Goal: Information Seeking & Learning: Learn about a topic

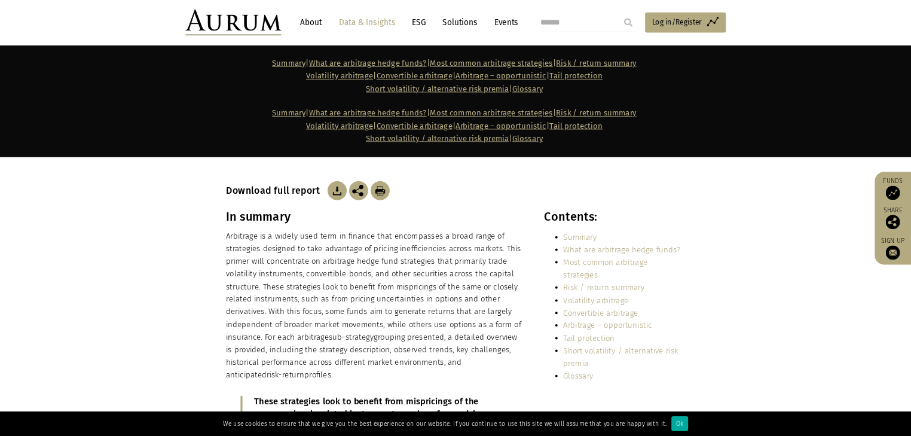
scroll to position [120, 0]
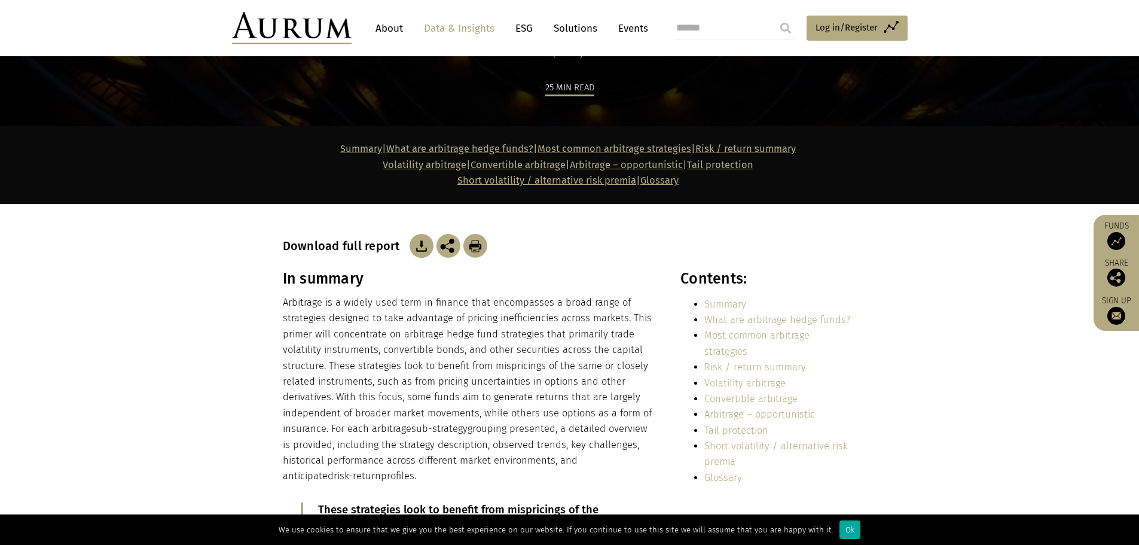
click at [430, 387] on p "Arbitrage is a widely used term in finance that encompasses a broad range of st…" at bounding box center [469, 389] width 372 height 189
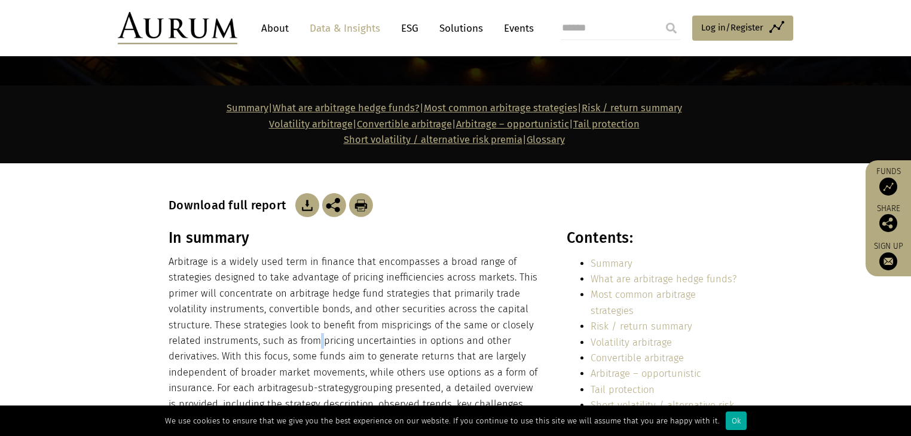
scroll to position [215, 0]
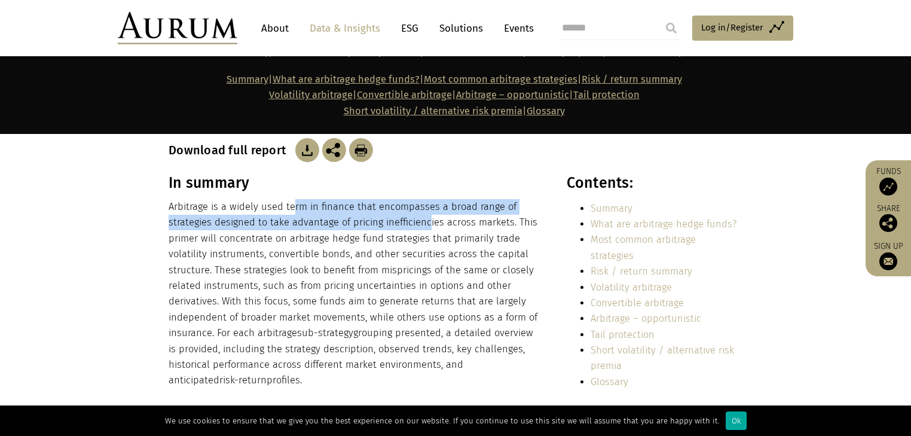
drag, startPoint x: 291, startPoint y: 202, endPoint x: 425, endPoint y: 218, distance: 135.4
click at [425, 218] on p "Arbitrage is a widely used term in finance that encompasses a broad range of st…" at bounding box center [355, 293] width 372 height 189
click at [416, 223] on p "Arbitrage is a widely used term in finance that encompasses a broad range of st…" at bounding box center [355, 293] width 372 height 189
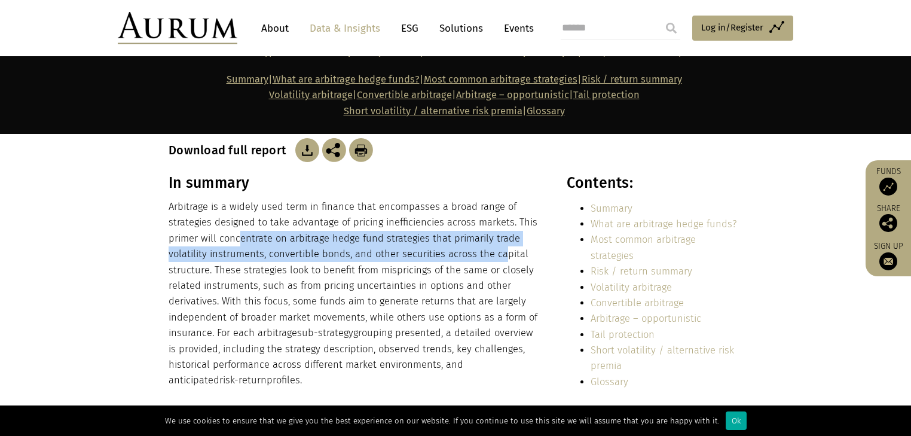
drag, startPoint x: 238, startPoint y: 234, endPoint x: 501, endPoint y: 247, distance: 263.3
click at [501, 247] on p "Arbitrage is a widely used term in finance that encompasses a broad range of st…" at bounding box center [355, 293] width 372 height 189
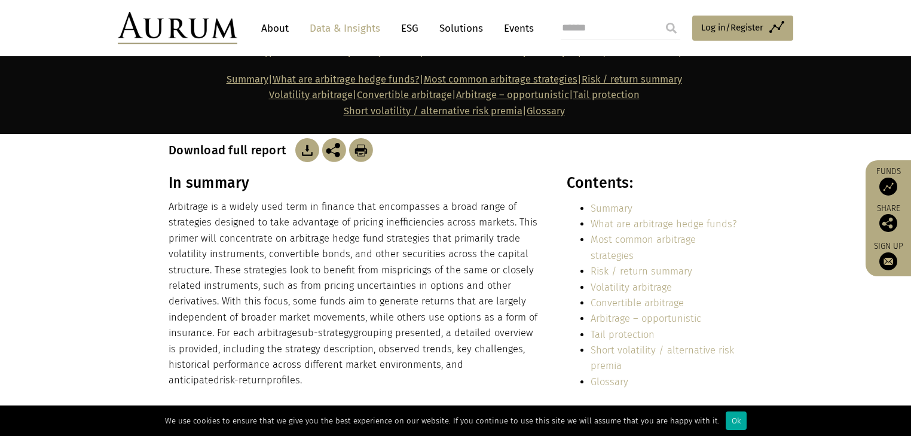
click at [222, 273] on p "Arbitrage is a widely used term in finance that encompasses a broad range of st…" at bounding box center [355, 293] width 372 height 189
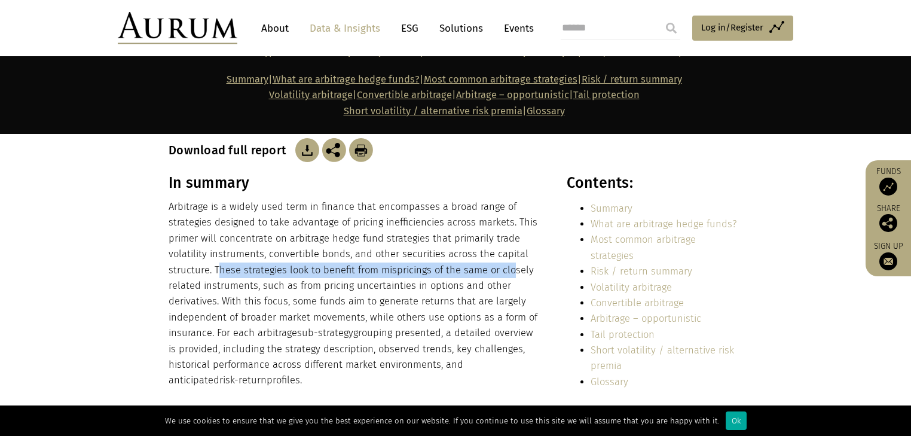
drag, startPoint x: 218, startPoint y: 267, endPoint x: 512, endPoint y: 273, distance: 294.2
click at [512, 273] on p "Arbitrage is a widely used term in finance that encompasses a broad range of st…" at bounding box center [355, 293] width 372 height 189
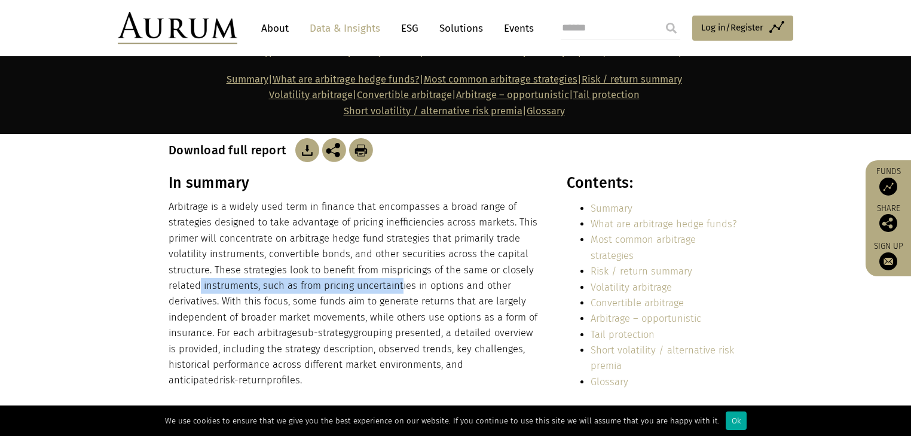
drag, startPoint x: 200, startPoint y: 290, endPoint x: 399, endPoint y: 282, distance: 198.6
click at [399, 282] on p "Arbitrage is a widely used term in finance that encompasses a broad range of st…" at bounding box center [355, 293] width 372 height 189
click at [420, 285] on p "Arbitrage is a widely used term in finance that encompasses a broad range of st…" at bounding box center [355, 293] width 372 height 189
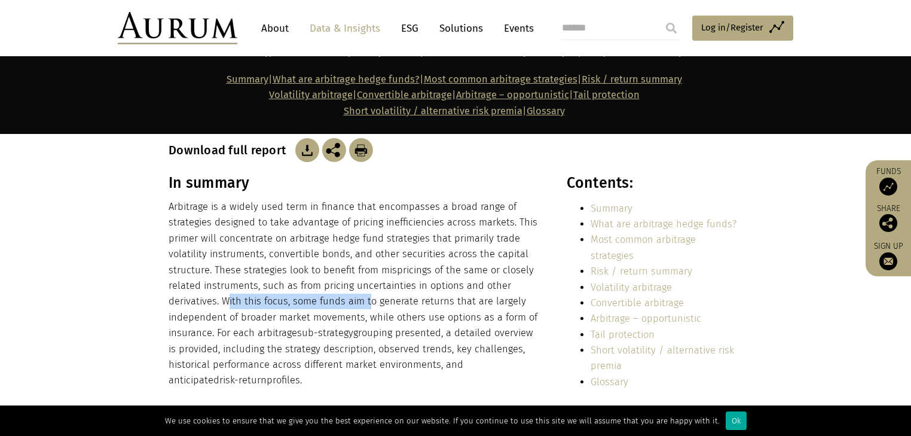
drag, startPoint x: 230, startPoint y: 296, endPoint x: 370, endPoint y: 304, distance: 140.7
click at [370, 304] on p "Arbitrage is a widely used term in finance that encompasses a broad range of st…" at bounding box center [355, 293] width 372 height 189
click at [316, 305] on p "Arbitrage is a widely used term in finance that encompasses a broad range of st…" at bounding box center [355, 293] width 372 height 189
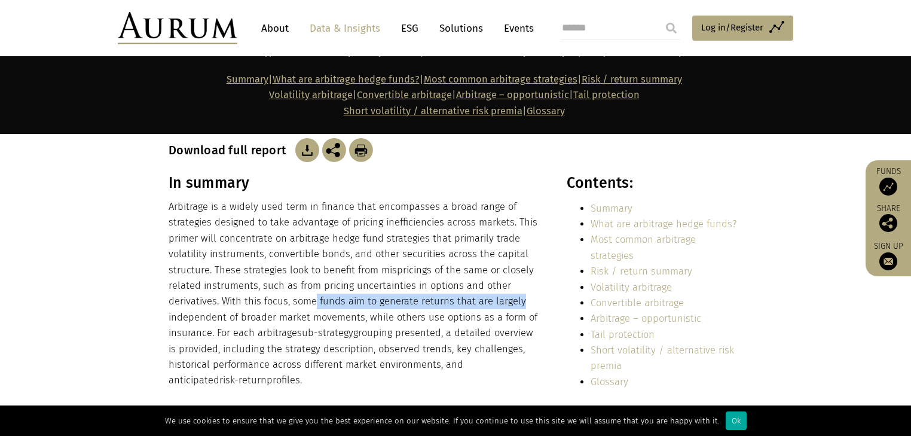
drag, startPoint x: 314, startPoint y: 305, endPoint x: 500, endPoint y: 306, distance: 185.3
click at [500, 306] on p "Arbitrage is a widely used term in finance that encompasses a broad range of st…" at bounding box center [355, 293] width 372 height 189
click at [381, 308] on p "Arbitrage is a widely used term in finance that encompasses a broad range of st…" at bounding box center [355, 293] width 372 height 189
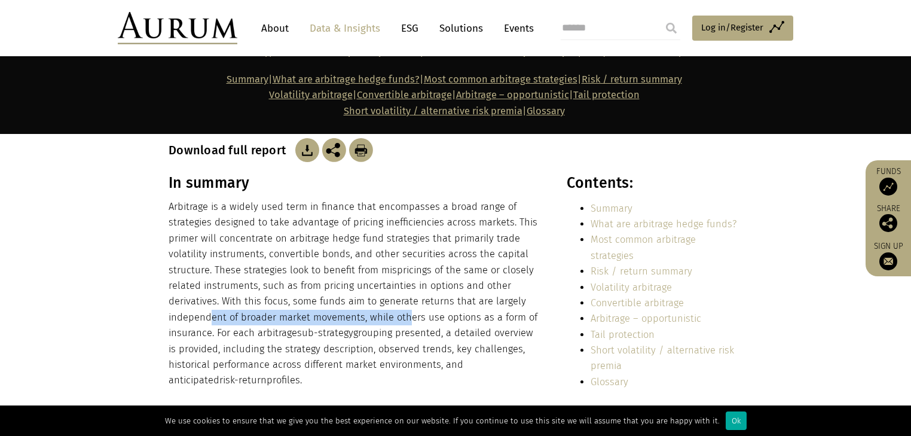
drag, startPoint x: 208, startPoint y: 313, endPoint x: 442, endPoint y: 313, distance: 233.7
click at [423, 313] on p "Arbitrage is a widely used term in finance that encompasses a broad range of st…" at bounding box center [355, 293] width 372 height 189
click at [442, 313] on p "Arbitrage is a widely used term in finance that encompasses a broad range of st…" at bounding box center [355, 293] width 372 height 189
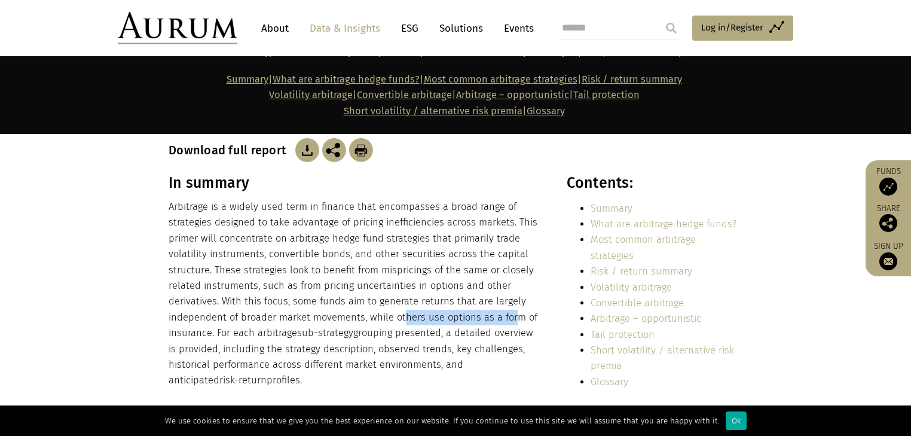
drag, startPoint x: 399, startPoint y: 320, endPoint x: 514, endPoint y: 321, distance: 114.8
click at [514, 321] on p "Arbitrage is a widely used term in finance that encompasses a broad range of st…" at bounding box center [355, 293] width 372 height 189
click at [371, 323] on p "Arbitrage is a widely used term in finance that encompasses a broad range of st…" at bounding box center [355, 293] width 372 height 189
drag, startPoint x: 458, startPoint y: 317, endPoint x: 509, endPoint y: 315, distance: 50.3
click at [509, 315] on p "Arbitrage is a widely used term in finance that encompasses a broad range of st…" at bounding box center [355, 293] width 372 height 189
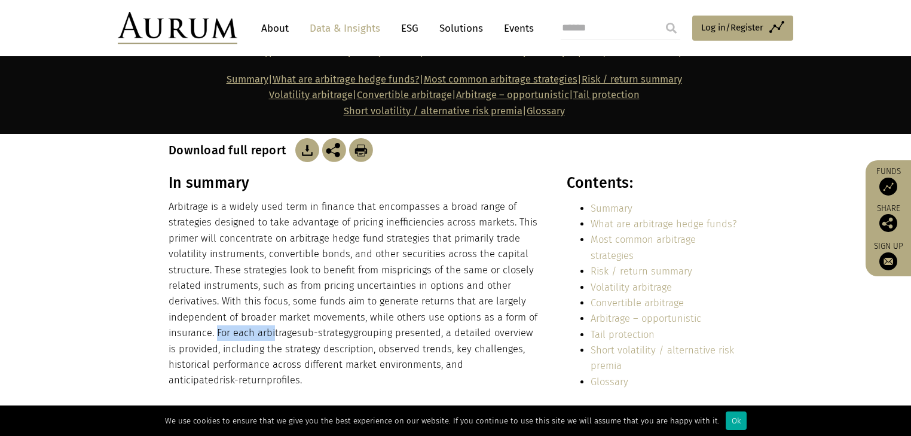
drag, startPoint x: 216, startPoint y: 330, endPoint x: 273, endPoint y: 332, distance: 56.8
click at [273, 332] on p "Arbitrage is a widely used term in finance that encompasses a broad range of st…" at bounding box center [355, 293] width 372 height 189
click at [311, 329] on span "sub-strategy" at bounding box center [325, 332] width 56 height 11
drag, startPoint x: 257, startPoint y: 332, endPoint x: 442, endPoint y: 326, distance: 185.4
click at [442, 326] on p "Arbitrage is a widely used term in finance that encompasses a broad range of st…" at bounding box center [355, 293] width 372 height 189
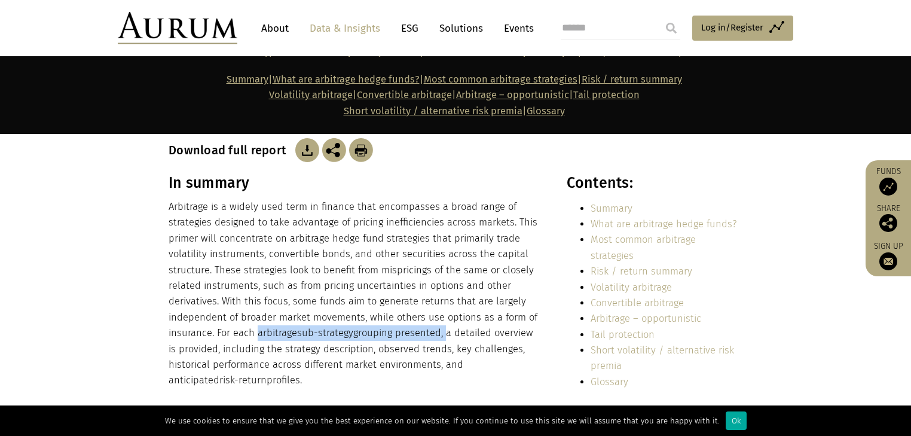
click at [442, 336] on p "Arbitrage is a widely used term in finance that encompasses a broad range of st…" at bounding box center [355, 293] width 372 height 189
drag, startPoint x: 449, startPoint y: 335, endPoint x: 493, endPoint y: 333, distance: 43.7
click at [493, 333] on p "Arbitrage is a widely used term in finance that encompasses a broad range of st…" at bounding box center [355, 293] width 372 height 189
drag, startPoint x: 218, startPoint y: 333, endPoint x: 218, endPoint y: 346, distance: 13.2
click at [218, 346] on p "Arbitrage is a widely used term in finance that encompasses a broad range of st…" at bounding box center [355, 293] width 372 height 189
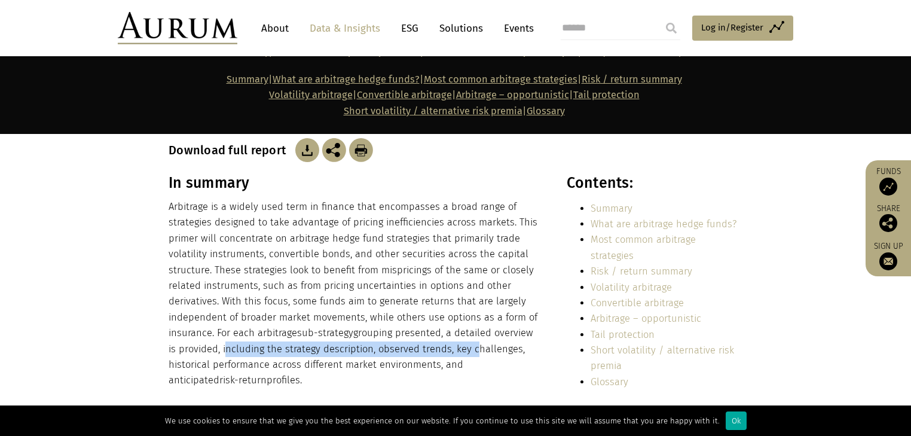
drag, startPoint x: 222, startPoint y: 348, endPoint x: 467, endPoint y: 352, distance: 245.1
click at [467, 352] on p "Arbitrage is a widely used term in finance that encompasses a broad range of st…" at bounding box center [355, 293] width 372 height 189
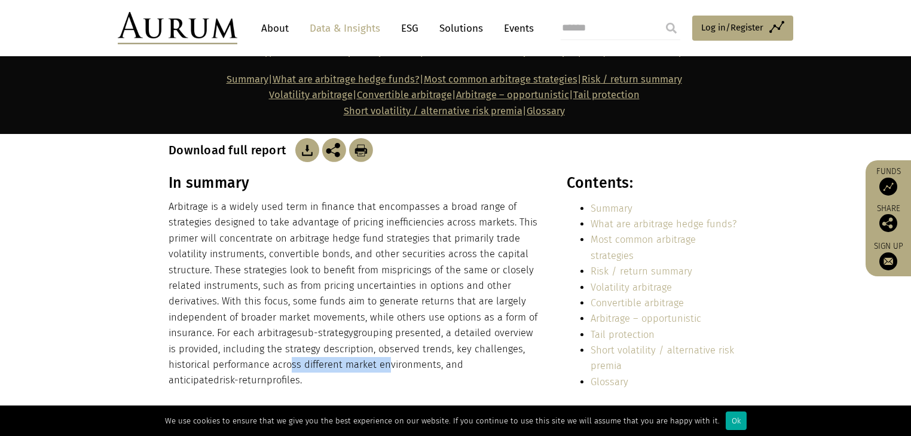
drag, startPoint x: 286, startPoint y: 359, endPoint x: 379, endPoint y: 359, distance: 92.7
click at [379, 359] on p "Arbitrage is a widely used term in finance that encompasses a broad range of st…" at bounding box center [355, 293] width 372 height 189
click at [406, 364] on p "Arbitrage is a widely used term in finance that encompasses a broad range of st…" at bounding box center [355, 293] width 372 height 189
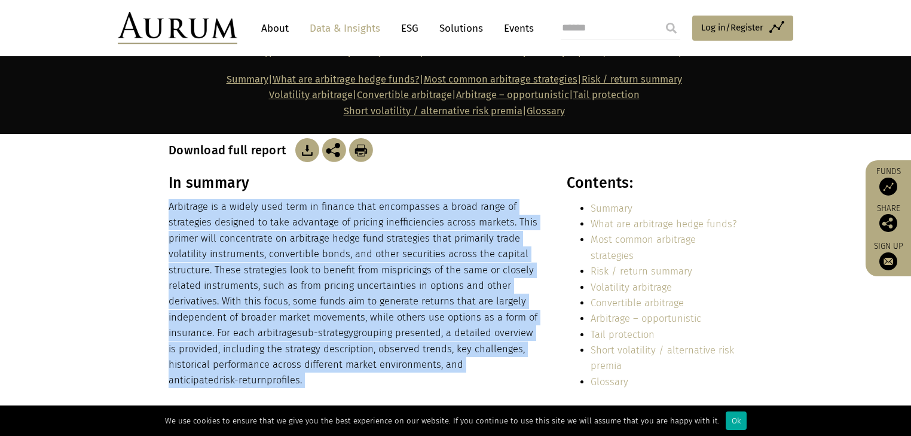
drag, startPoint x: 406, startPoint y: 364, endPoint x: 424, endPoint y: 366, distance: 17.4
click at [406, 364] on p "Arbitrage is a widely used term in finance that encompasses a broad range of st…" at bounding box center [355, 293] width 372 height 189
click at [453, 368] on p "Arbitrage is a widely used term in finance that encompasses a broad range of st…" at bounding box center [355, 293] width 372 height 189
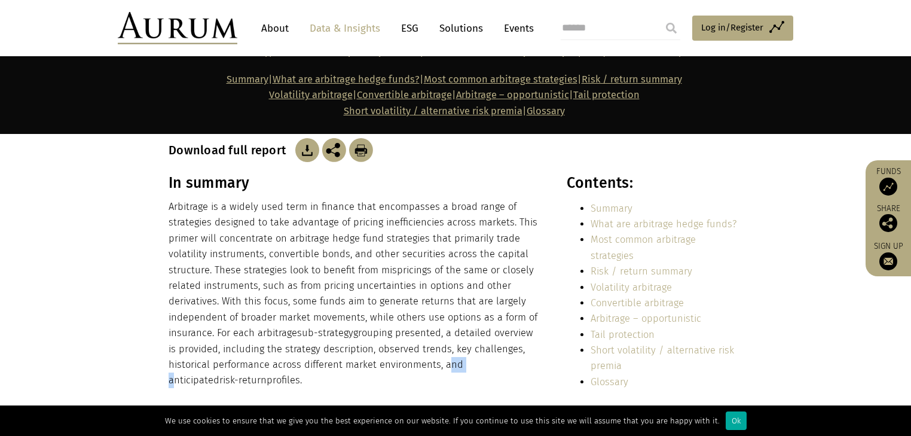
click at [453, 368] on p "Arbitrage is a widely used term in finance that encompasses a broad range of st…" at bounding box center [355, 293] width 372 height 189
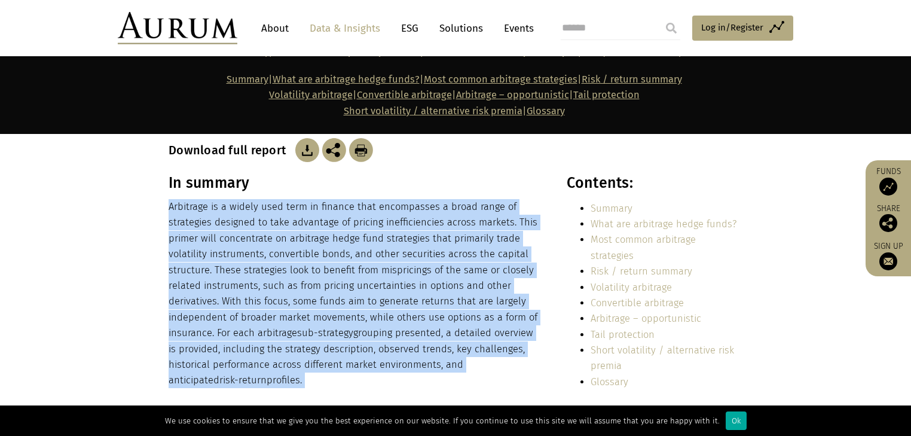
click at [453, 368] on p "Arbitrage is a widely used term in finance that encompasses a broad range of st…" at bounding box center [355, 293] width 372 height 189
click at [218, 360] on p "Arbitrage is a widely used term in finance that encompasses a broad range of st…" at bounding box center [355, 293] width 372 height 189
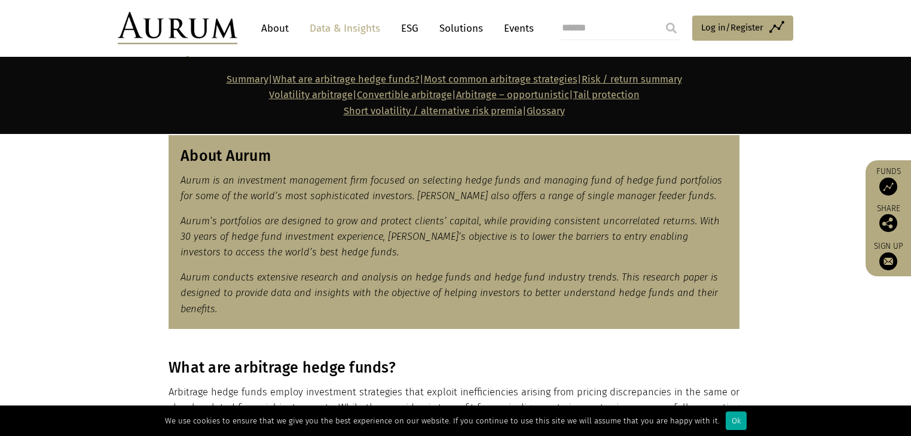
scroll to position [598, 0]
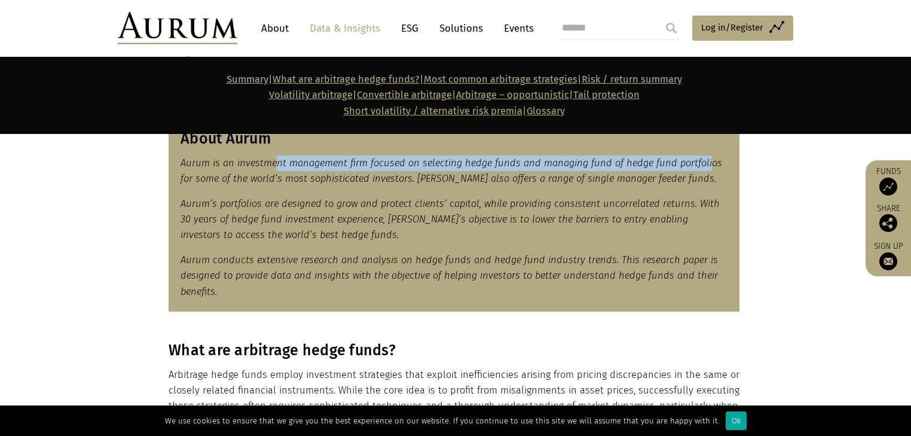
drag, startPoint x: 277, startPoint y: 163, endPoint x: 707, endPoint y: 160, distance: 429.8
click at [707, 160] on em "Aurum is an investment management firm focused on selecting hedge funds and man…" at bounding box center [452, 170] width 542 height 27
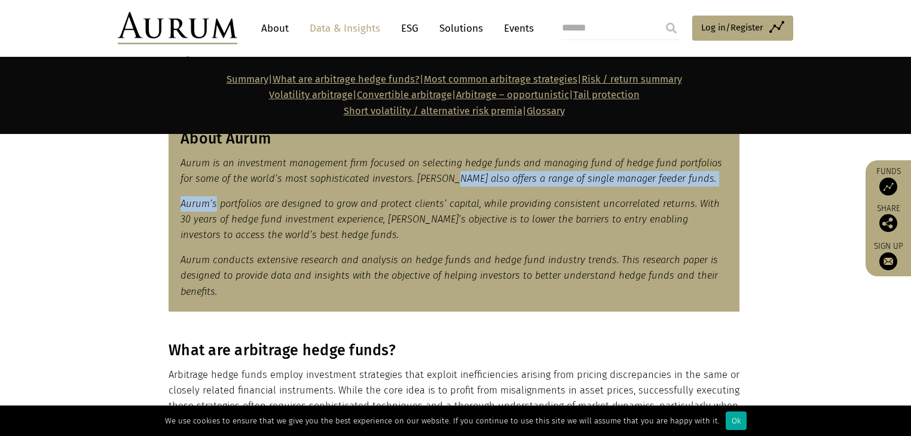
drag, startPoint x: 213, startPoint y: 189, endPoint x: 454, endPoint y: 172, distance: 240.9
click at [454, 172] on div "About Aurum Aurum is an investment management firm focused on selecting hedge f…" at bounding box center [454, 215] width 571 height 194
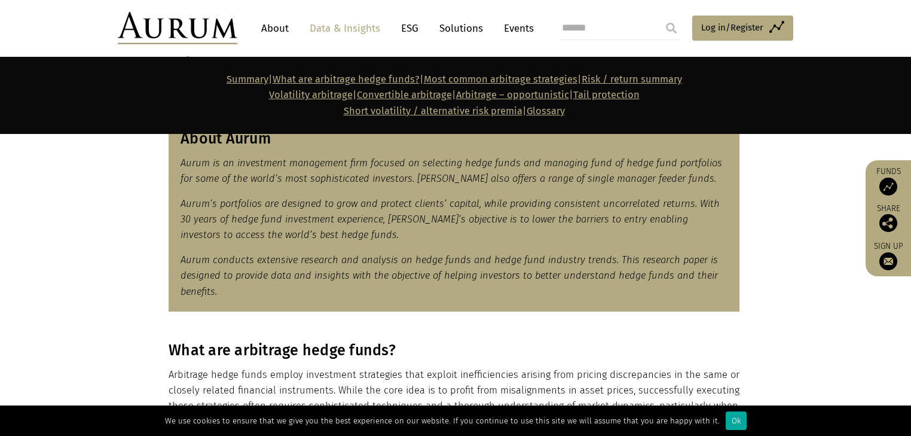
drag, startPoint x: 228, startPoint y: 211, endPoint x: 236, endPoint y: 209, distance: 8.0
click at [234, 210] on p "Aurum’s portfolios are designed to grow and protect clients’ capital, while pro…" at bounding box center [454, 219] width 547 height 47
drag, startPoint x: 291, startPoint y: 205, endPoint x: 424, endPoint y: 201, distance: 133.4
click at [421, 205] on em "Aurum’s portfolios are designed to grow and protect clients’ capital, while pro…" at bounding box center [450, 219] width 539 height 43
click at [415, 210] on p "Aurum’s portfolios are designed to grow and protect clients’ capital, while pro…" at bounding box center [454, 219] width 547 height 47
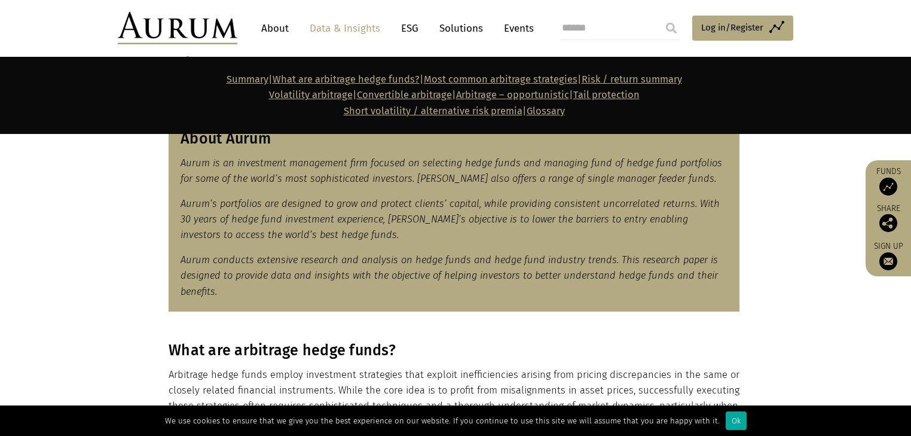
click at [433, 201] on em "Aurum’s portfolios are designed to grow and protect clients’ capital, while pro…" at bounding box center [450, 219] width 539 height 43
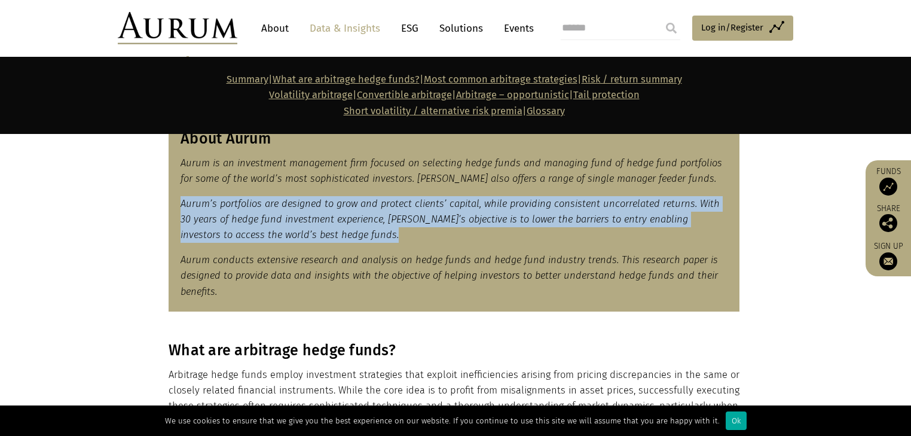
click at [433, 201] on em "Aurum’s portfolios are designed to grow and protect clients’ capital, while pro…" at bounding box center [450, 219] width 539 height 43
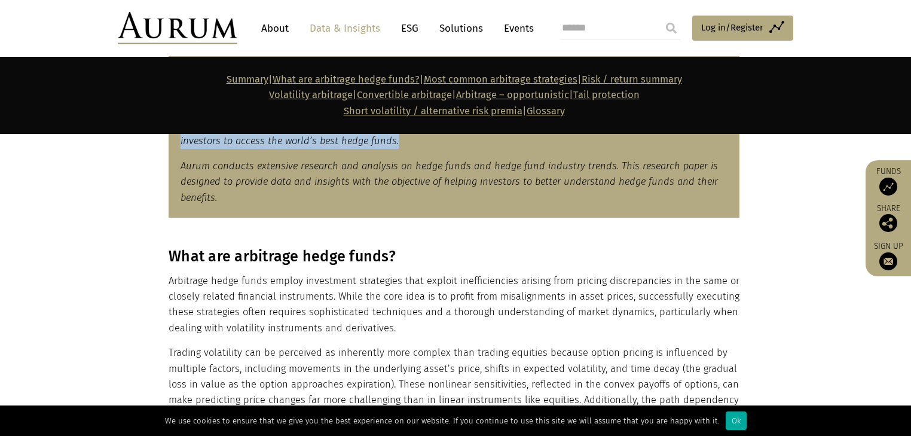
scroll to position [646, 0]
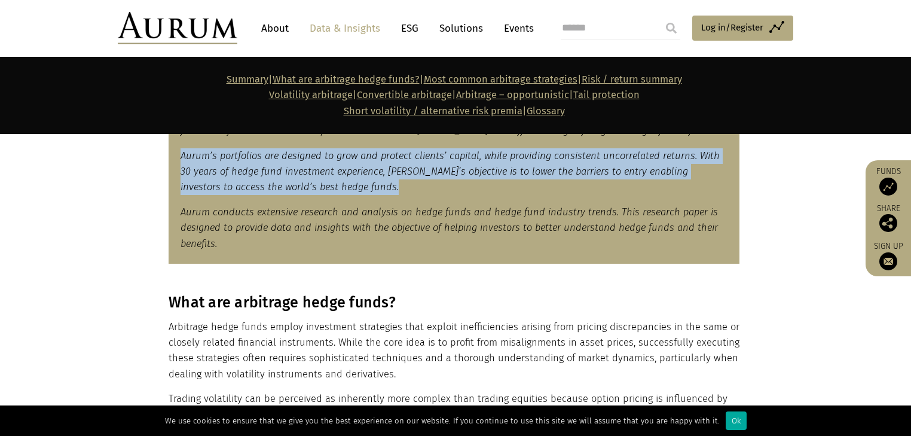
click at [490, 188] on p "Aurum’s portfolios are designed to grow and protect clients’ capital, while pro…" at bounding box center [454, 171] width 547 height 47
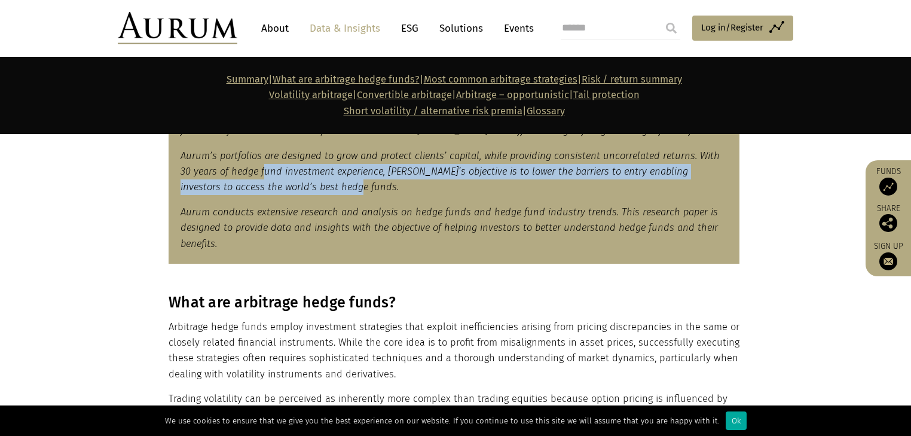
drag, startPoint x: 251, startPoint y: 172, endPoint x: 425, endPoint y: 181, distance: 174.2
click at [421, 181] on p "Aurum’s portfolios are designed to grow and protect clients’ capital, while pro…" at bounding box center [454, 171] width 547 height 47
click at [434, 176] on em "Aurum’s portfolios are designed to grow and protect clients’ capital, while pro…" at bounding box center [450, 171] width 539 height 43
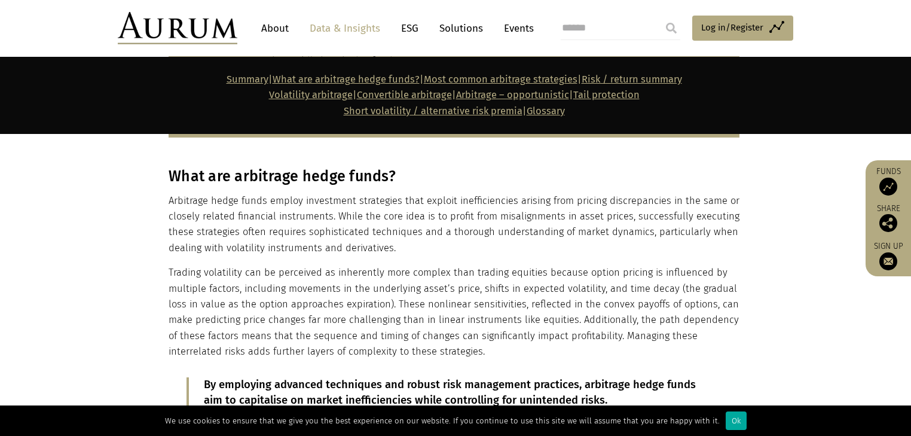
scroll to position [789, 0]
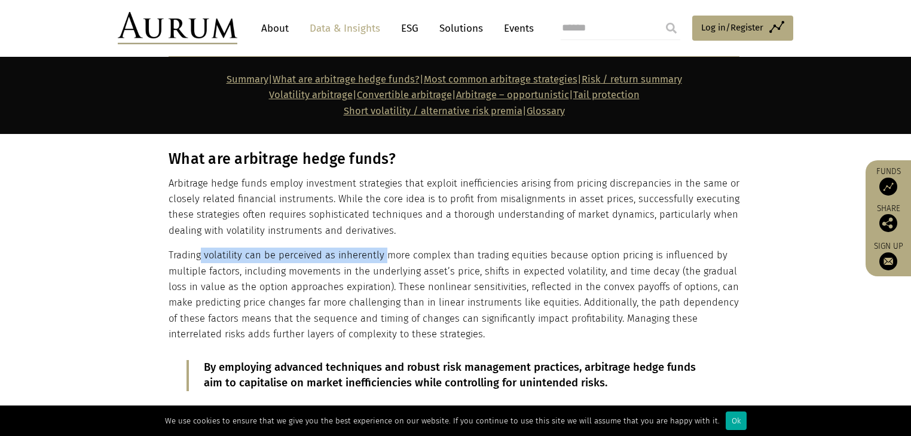
drag, startPoint x: 201, startPoint y: 254, endPoint x: 381, endPoint y: 255, distance: 179.9
click at [381, 255] on p "Trading volatility can be perceived as inherently more complex than trading equ…" at bounding box center [454, 294] width 571 height 94
click at [366, 256] on p "Trading volatility can be perceived as inherently more complex than trading equ…" at bounding box center [454, 294] width 571 height 94
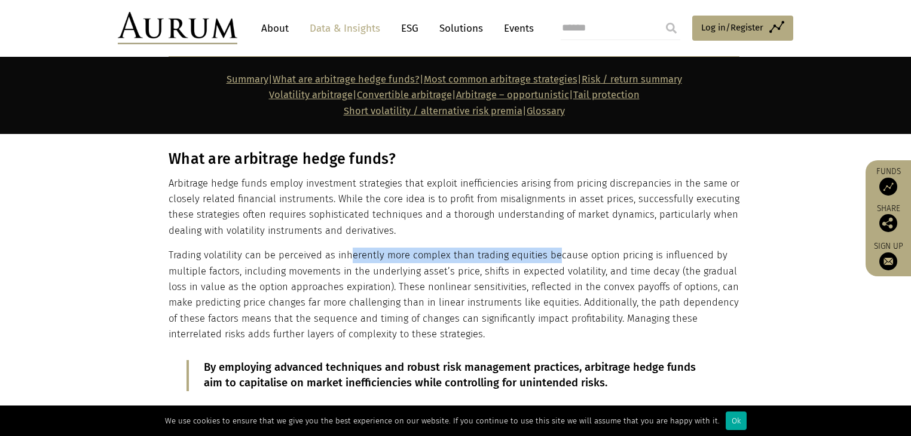
drag, startPoint x: 350, startPoint y: 255, endPoint x: 562, endPoint y: 256, distance: 211.6
click at [561, 256] on p "Trading volatility can be perceived as inherently more complex than trading equ…" at bounding box center [454, 294] width 571 height 94
click at [542, 255] on p "Trading volatility can be perceived as inherently more complex than trading equ…" at bounding box center [454, 294] width 571 height 94
drag, startPoint x: 515, startPoint y: 254, endPoint x: 623, endPoint y: 258, distance: 108.9
click at [626, 258] on p "Trading volatility can be perceived as inherently more complex than trading equ…" at bounding box center [454, 294] width 571 height 94
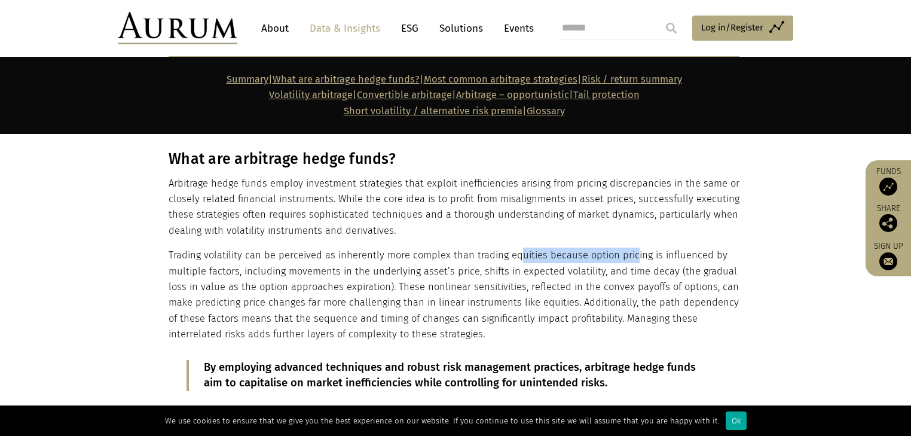
click at [553, 258] on p "Trading volatility can be perceived as inherently more complex than trading equ…" at bounding box center [454, 294] width 571 height 94
drag, startPoint x: 533, startPoint y: 261, endPoint x: 646, endPoint y: 267, distance: 112.5
click at [693, 260] on p "Trading volatility can be perceived as inherently more complex than trading equ…" at bounding box center [454, 294] width 571 height 94
click at [210, 268] on p "Trading volatility can be perceived as inherently more complex than trading equ…" at bounding box center [454, 294] width 571 height 94
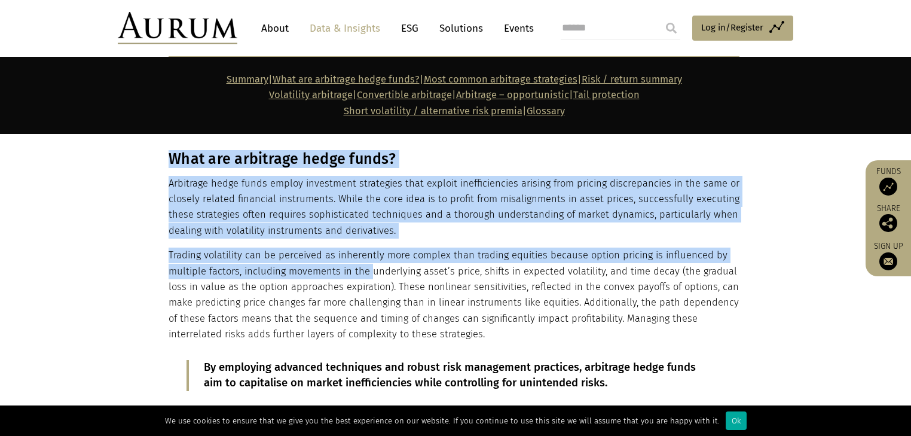
drag, startPoint x: 166, startPoint y: 270, endPoint x: 377, endPoint y: 276, distance: 211.1
click at [374, 276] on div "What are arbitrage hedge funds? Arbitrage hedge funds employ investment strateg…" at bounding box center [456, 347] width 598 height 394
click at [377, 270] on p "Trading volatility can be perceived as inherently more complex than trading equ…" at bounding box center [454, 294] width 571 height 94
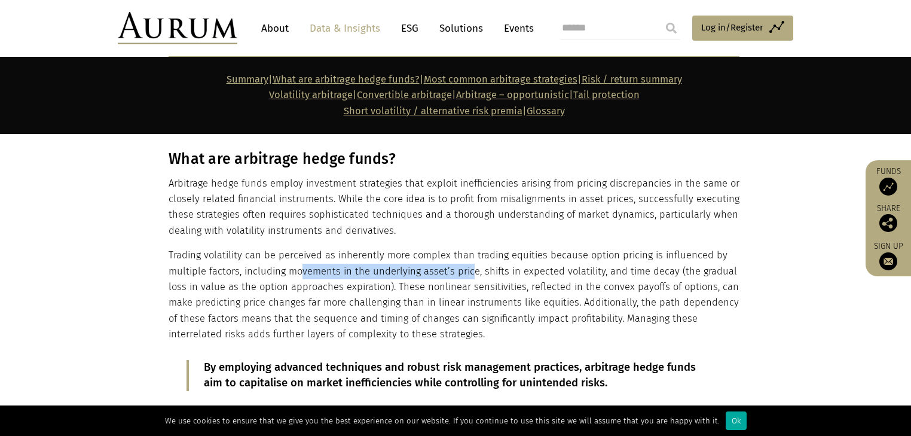
drag, startPoint x: 299, startPoint y: 275, endPoint x: 475, endPoint y: 274, distance: 175.1
click at [475, 274] on p "Trading volatility can be perceived as inherently more complex than trading equ…" at bounding box center [454, 294] width 571 height 94
click at [378, 280] on p "Trading volatility can be perceived as inherently more complex than trading equ…" at bounding box center [454, 294] width 571 height 94
drag, startPoint x: 433, startPoint y: 270, endPoint x: 524, endPoint y: 270, distance: 90.3
click at [514, 270] on p "Trading volatility can be perceived as inherently more complex than trading equ…" at bounding box center [454, 294] width 571 height 94
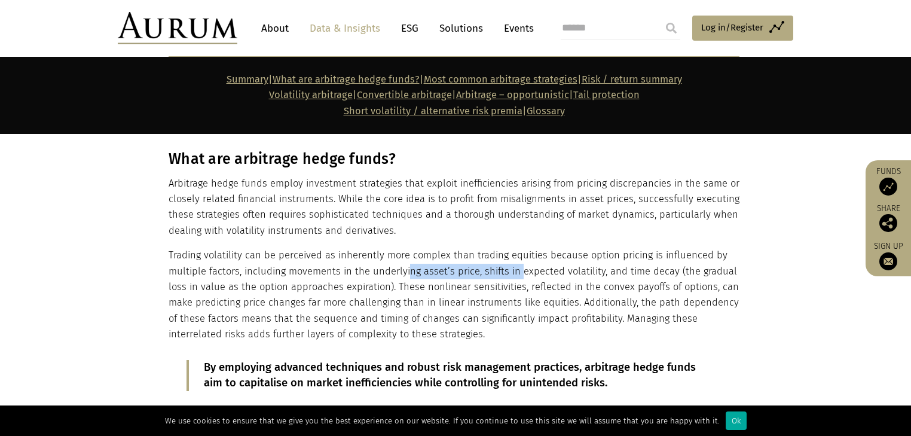
click at [451, 266] on p "Trading volatility can be perceived as inherently more complex than trading equ…" at bounding box center [454, 294] width 571 height 94
drag, startPoint x: 382, startPoint y: 263, endPoint x: 681, endPoint y: 267, distance: 299.5
click at [681, 267] on p "Trading volatility can be perceived as inherently more complex than trading equ…" at bounding box center [454, 294] width 571 height 94
click at [701, 274] on p "Trading volatility can be perceived as inherently more complex than trading equ…" at bounding box center [454, 294] width 571 height 94
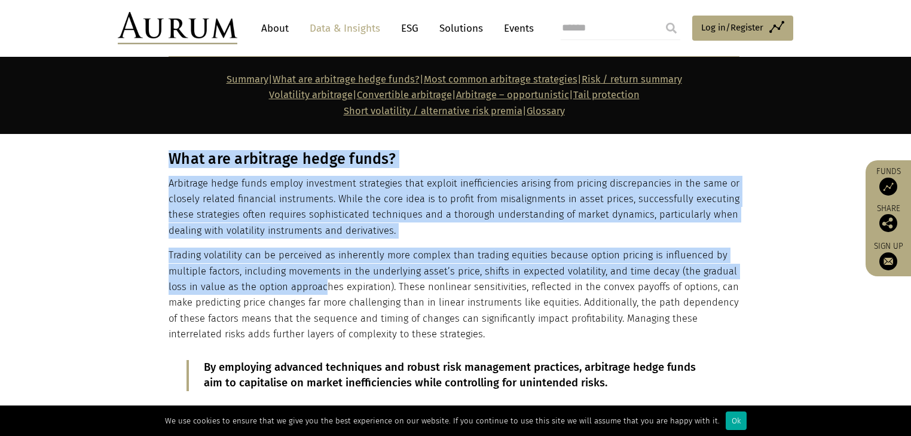
drag, startPoint x: 167, startPoint y: 284, endPoint x: 325, endPoint y: 289, distance: 157.9
click at [323, 290] on div "What are arbitrage hedge funds? Arbitrage hedge funds employ investment strateg…" at bounding box center [456, 347] width 598 height 394
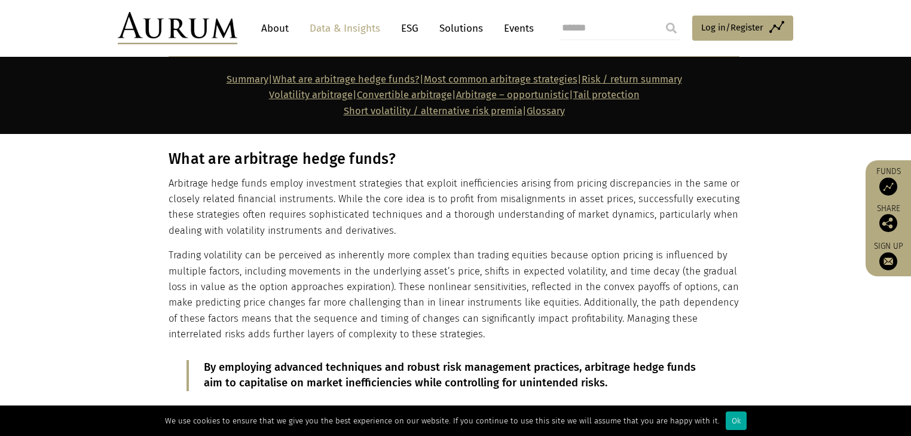
click at [328, 289] on p "Trading volatility can be perceived as inherently more complex than trading equ…" at bounding box center [454, 294] width 571 height 94
drag, startPoint x: 317, startPoint y: 285, endPoint x: 397, endPoint y: 285, distance: 79.5
click at [378, 285] on p "Trading volatility can be perceived as inherently more complex than trading equ…" at bounding box center [454, 294] width 571 height 94
drag, startPoint x: 403, startPoint y: 285, endPoint x: 512, endPoint y: 281, distance: 108.3
click at [512, 281] on p "Trading volatility can be perceived as inherently more complex than trading equ…" at bounding box center [454, 294] width 571 height 94
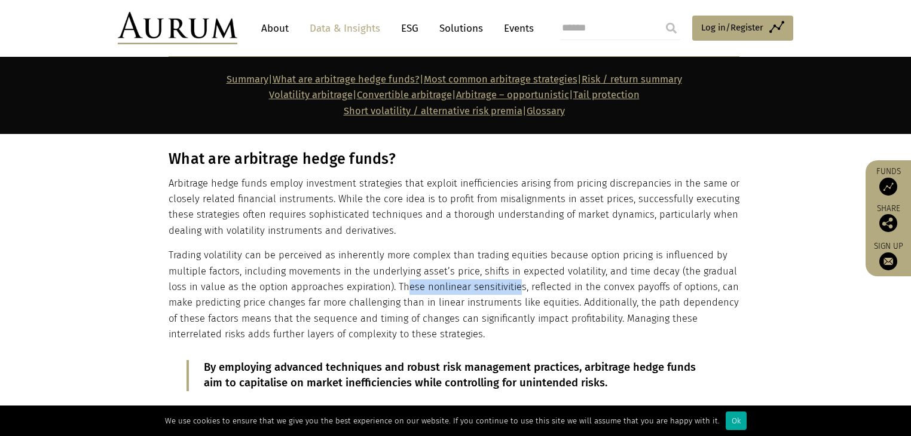
click at [456, 283] on p "Trading volatility can be perceived as inherently more complex than trading equ…" at bounding box center [454, 294] width 571 height 94
drag, startPoint x: 426, startPoint y: 285, endPoint x: 536, endPoint y: 284, distance: 110.0
click at [519, 284] on p "Trading volatility can be perceived as inherently more complex than trading equ…" at bounding box center [454, 294] width 571 height 94
drag, startPoint x: 543, startPoint y: 285, endPoint x: 598, endPoint y: 292, distance: 55.5
click at [598, 292] on p "Trading volatility can be perceived as inherently more complex than trading equ…" at bounding box center [454, 294] width 571 height 94
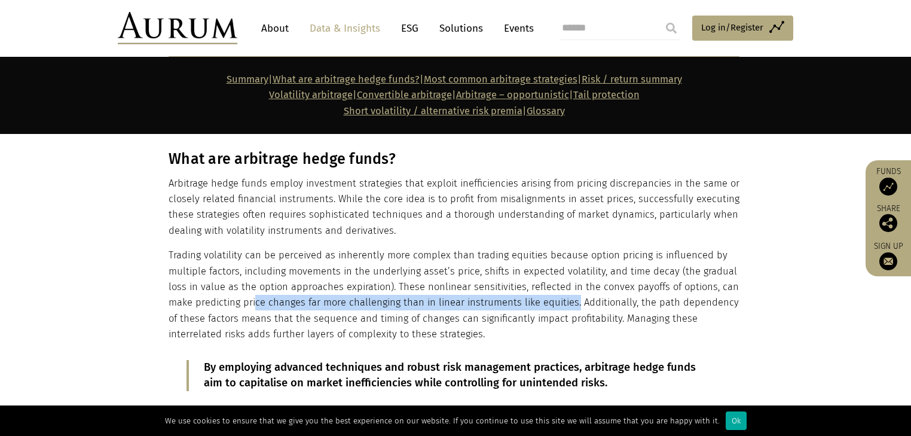
drag, startPoint x: 253, startPoint y: 304, endPoint x: 575, endPoint y: 304, distance: 322.2
click at [574, 304] on p "Trading volatility can be perceived as inherently more complex than trading equ…" at bounding box center [454, 294] width 571 height 94
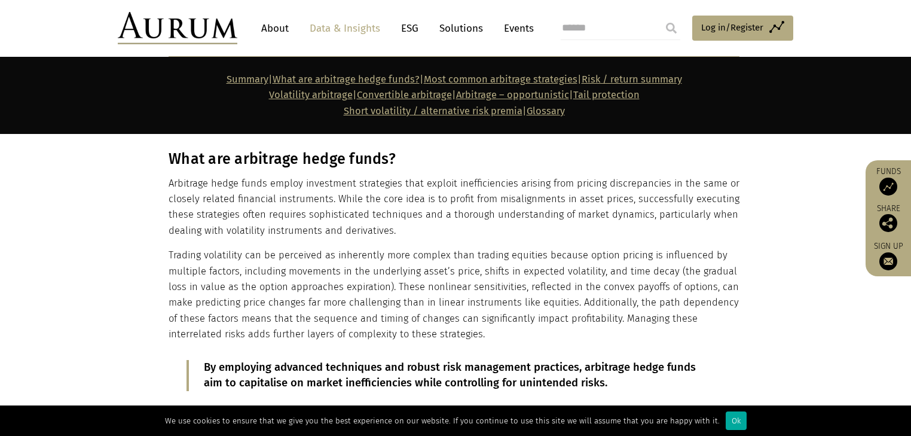
click at [587, 304] on p "Trading volatility can be perceived as inherently more complex than trading equ…" at bounding box center [454, 294] width 571 height 94
drag, startPoint x: 626, startPoint y: 304, endPoint x: 728, endPoint y: 306, distance: 101.6
click at [728, 306] on p "Trading volatility can be perceived as inherently more complex than trading equ…" at bounding box center [454, 294] width 571 height 94
drag, startPoint x: 189, startPoint y: 319, endPoint x: 304, endPoint y: 322, distance: 115.4
click at [304, 322] on p "Trading volatility can be perceived as inherently more complex than trading equ…" at bounding box center [454, 294] width 571 height 94
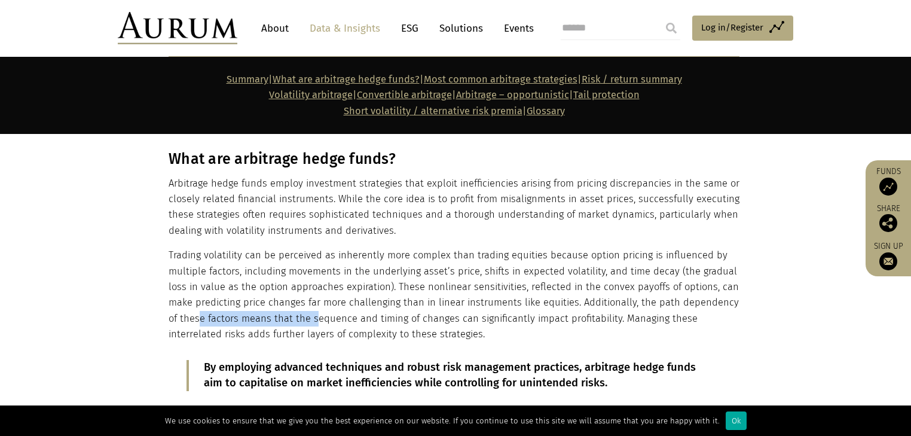
click at [248, 321] on p "Trading volatility can be perceived as inherently more complex than trading equ…" at bounding box center [454, 294] width 571 height 94
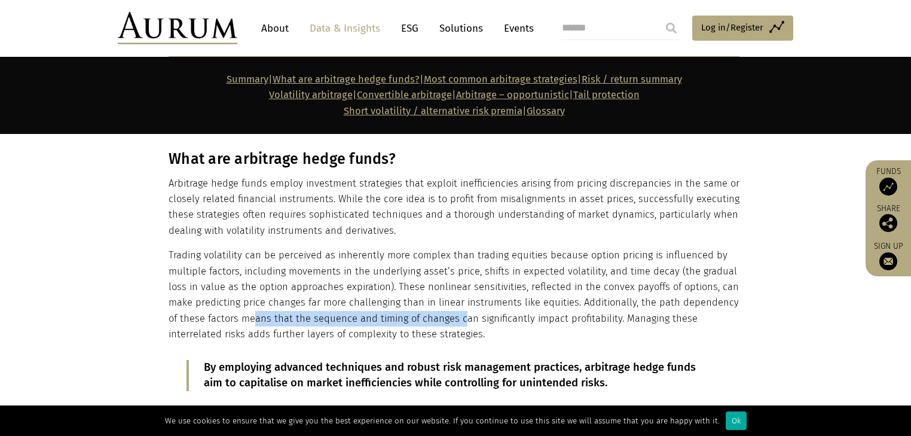
drag, startPoint x: 241, startPoint y: 320, endPoint x: 452, endPoint y: 320, distance: 210.4
click at [452, 320] on p "Trading volatility can be perceived as inherently more complex than trading equ…" at bounding box center [454, 294] width 571 height 94
click at [402, 323] on p "Trading volatility can be perceived as inherently more complex than trading equ…" at bounding box center [454, 294] width 571 height 94
drag, startPoint x: 353, startPoint y: 320, endPoint x: 471, endPoint y: 323, distance: 118.4
click at [471, 323] on p "Trading volatility can be perceived as inherently more complex than trading equ…" at bounding box center [454, 294] width 571 height 94
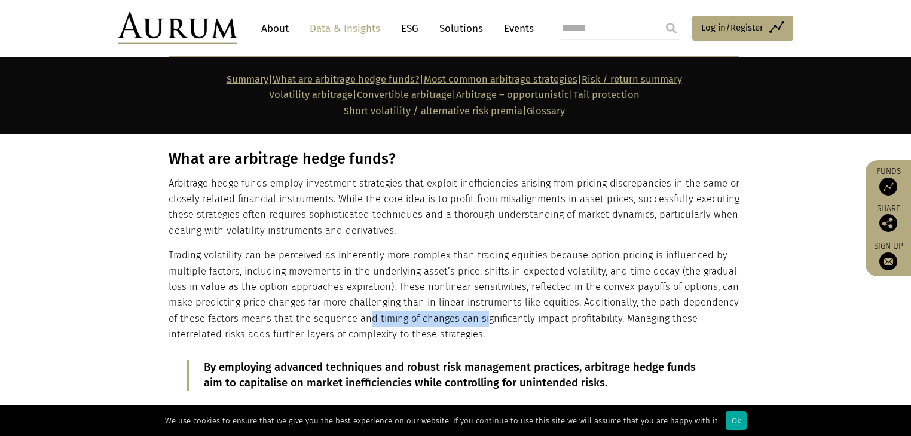
click at [406, 317] on p "Trading volatility can be perceived as inherently more complex than trading equ…" at bounding box center [454, 294] width 571 height 94
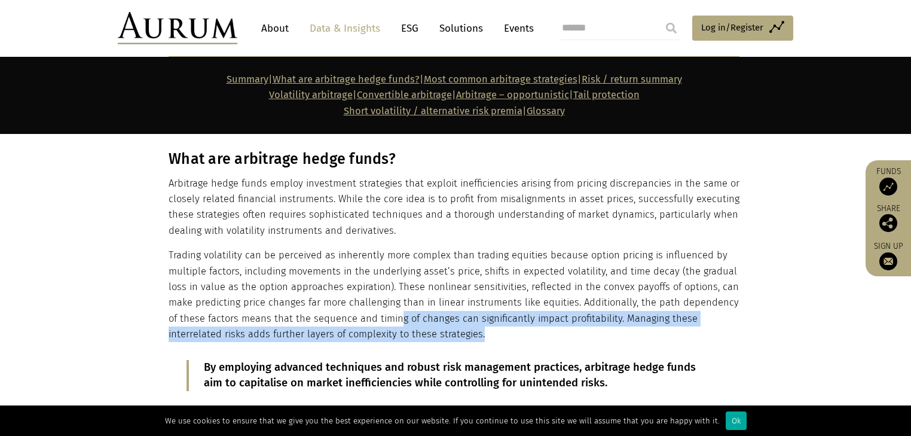
drag, startPoint x: 385, startPoint y: 320, endPoint x: 534, endPoint y: 328, distance: 149.6
click at [516, 327] on p "Trading volatility can be perceived as inherently more complex than trading equ…" at bounding box center [454, 294] width 571 height 94
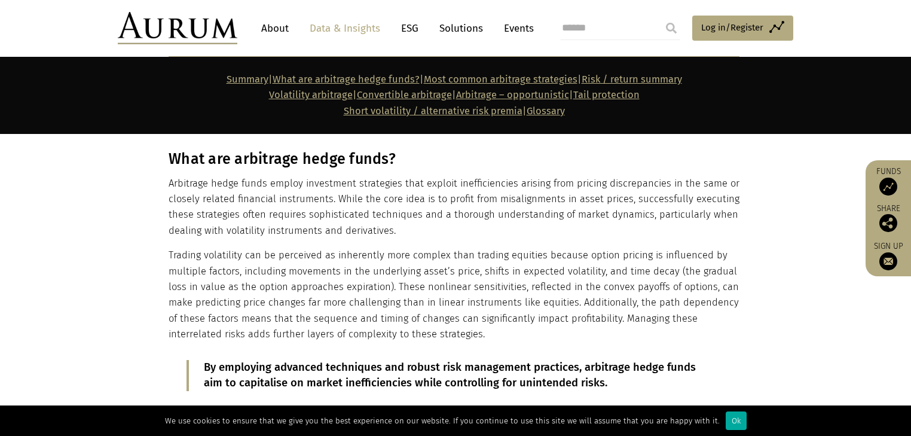
click at [244, 325] on p "Trading volatility can be perceived as inherently more complex than trading equ…" at bounding box center [454, 294] width 571 height 94
drag, startPoint x: 236, startPoint y: 329, endPoint x: 327, endPoint y: 331, distance: 91.5
click at [326, 331] on p "Trading volatility can be perceived as inherently more complex than trading equ…" at bounding box center [454, 294] width 571 height 94
click at [325, 335] on p "Trading volatility can be perceived as inherently more complex than trading equ…" at bounding box center [454, 294] width 571 height 94
drag, startPoint x: 337, startPoint y: 336, endPoint x: 431, endPoint y: 339, distance: 93.9
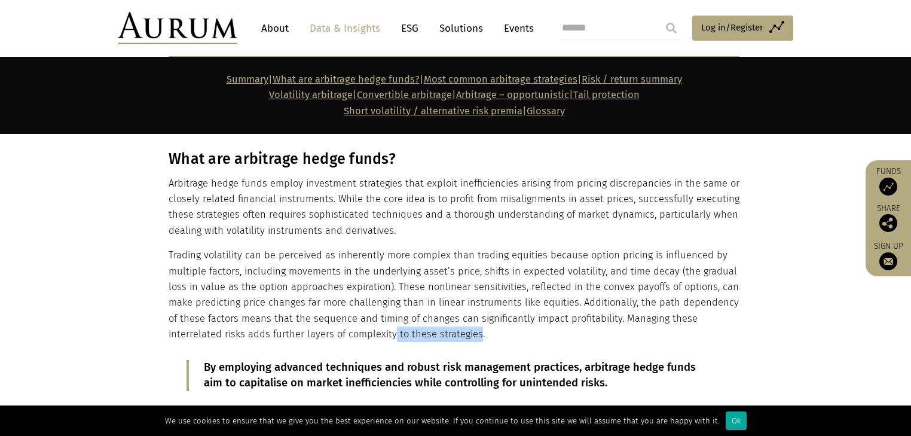
click at [429, 338] on p "Trading volatility can be perceived as inherently more complex than trading equ…" at bounding box center [454, 294] width 571 height 94
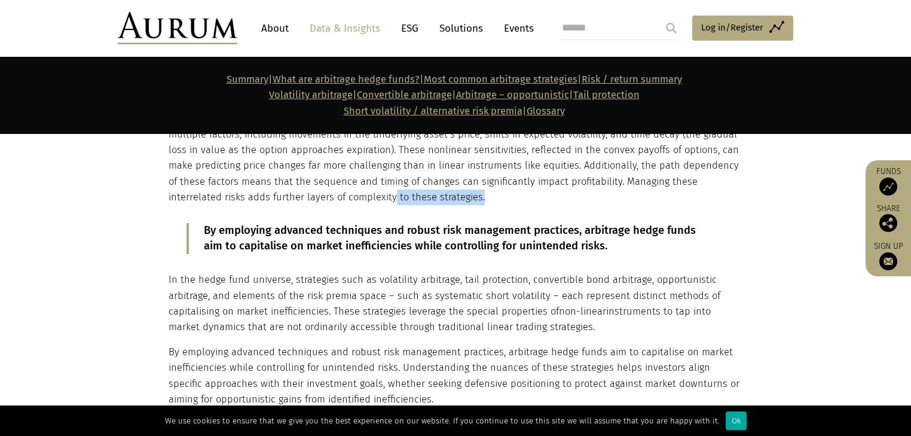
scroll to position [932, 0]
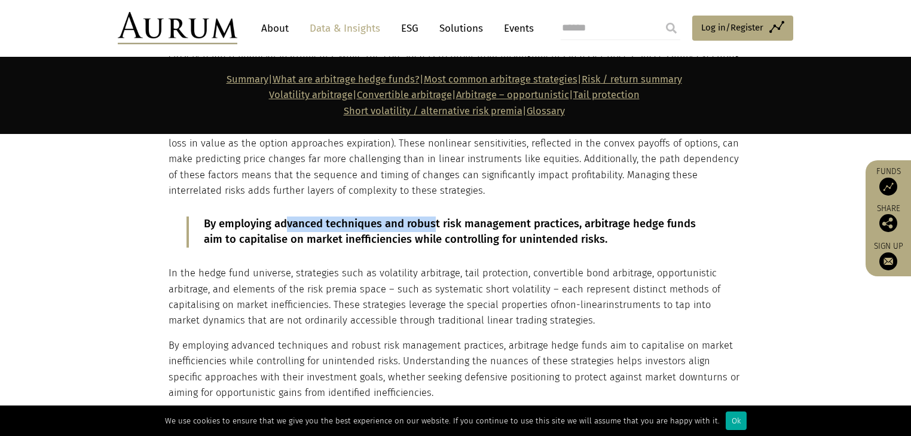
drag, startPoint x: 286, startPoint y: 222, endPoint x: 440, endPoint y: 228, distance: 154.3
click at [440, 228] on p "By employing advanced techniques and robust risk management practices, arbitrag…" at bounding box center [455, 231] width 503 height 31
click at [380, 231] on p "By employing advanced techniques and robust risk management practices, arbitrag…" at bounding box center [455, 231] width 503 height 31
drag, startPoint x: 399, startPoint y: 225, endPoint x: 512, endPoint y: 227, distance: 113.0
click at [512, 227] on p "By employing advanced techniques and robust risk management practices, arbitrag…" at bounding box center [455, 231] width 503 height 31
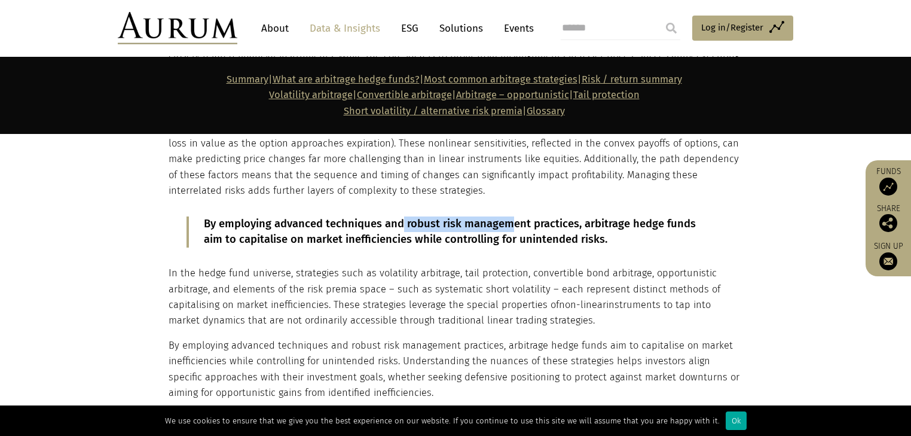
click at [441, 228] on p "By employing advanced techniques and robust risk management practices, arbitrag…" at bounding box center [455, 231] width 503 height 31
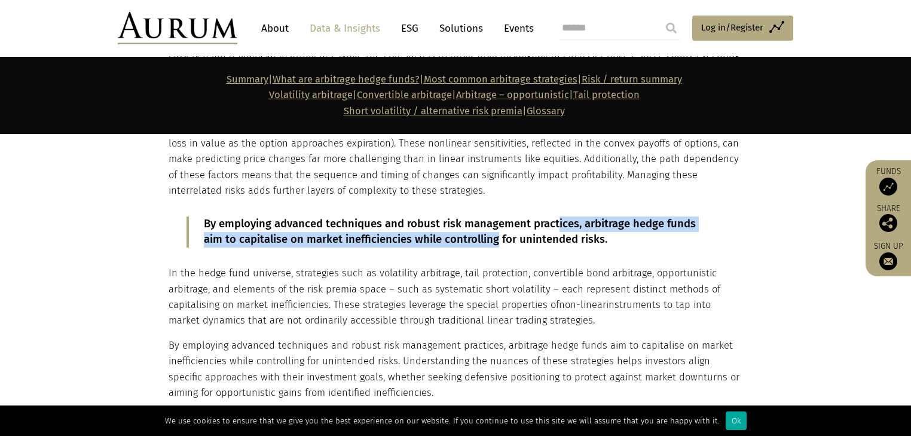
drag, startPoint x: 495, startPoint y: 233, endPoint x: 555, endPoint y: 232, distance: 60.4
click at [555, 232] on p "By employing advanced techniques and robust risk management practices, arbitrag…" at bounding box center [455, 231] width 503 height 31
click at [564, 227] on p "By employing advanced techniques and robust risk management practices, arbitrag…" at bounding box center [455, 231] width 503 height 31
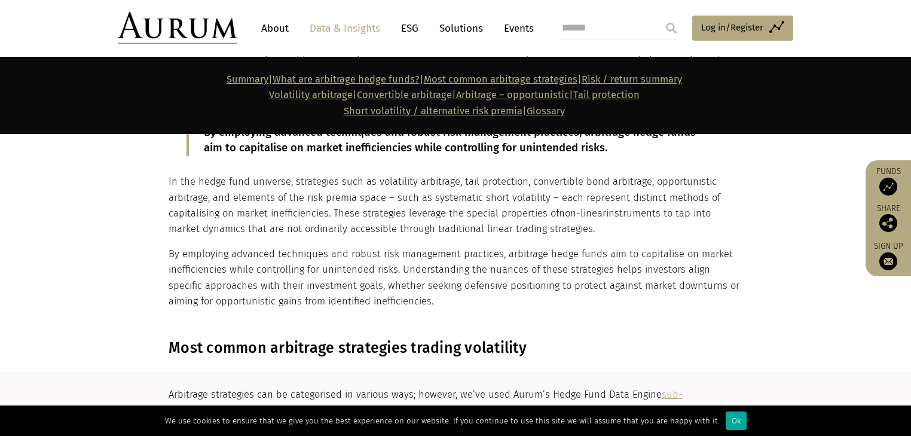
scroll to position [1028, 0]
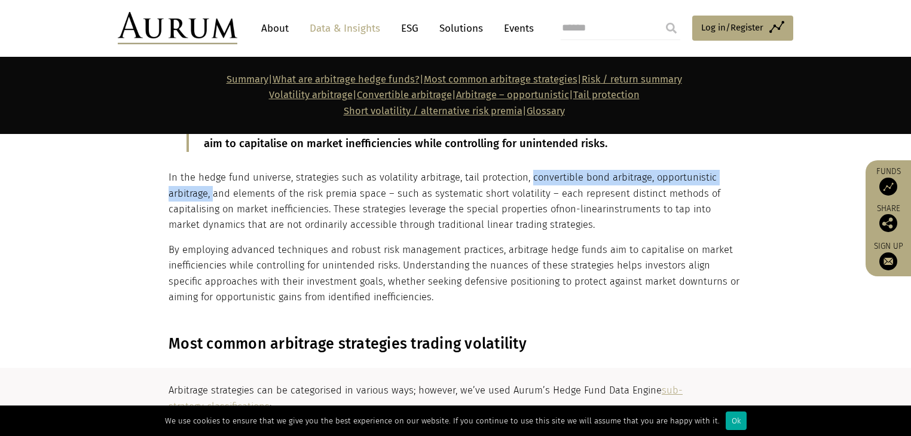
drag, startPoint x: 525, startPoint y: 179, endPoint x: 212, endPoint y: 191, distance: 314.0
click at [212, 191] on p "In the hedge fund universe, strategies such as volatility arbitrage, tail prote…" at bounding box center [454, 201] width 571 height 63
copy p "convertible bond arbitrage, opportunistic arbitrage,"
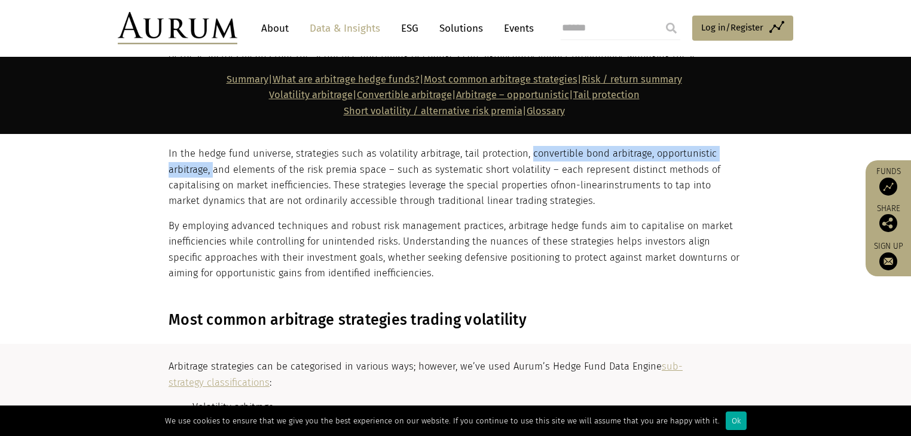
scroll to position [1076, 0]
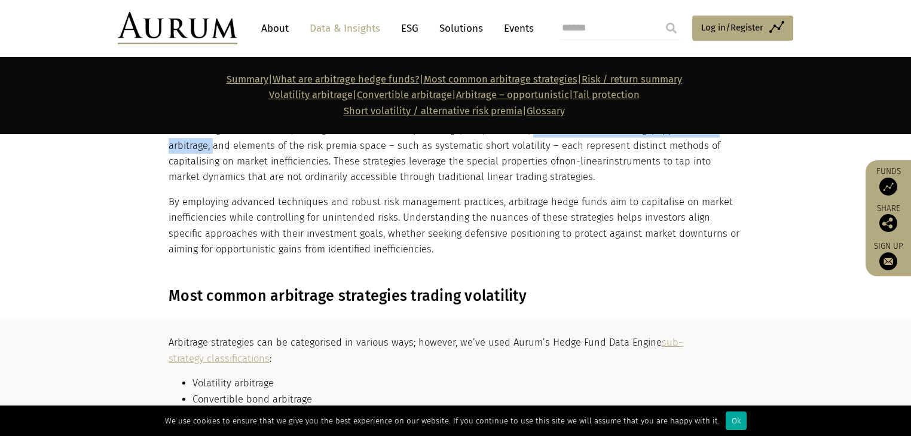
drag, startPoint x: 409, startPoint y: 153, endPoint x: 563, endPoint y: 158, distance: 154.3
click at [556, 155] on p "In the hedge fund universe, strategies such as volatility arbitrage, tail prote…" at bounding box center [454, 153] width 571 height 63
click at [565, 157] on span "non-linear" at bounding box center [582, 160] width 47 height 11
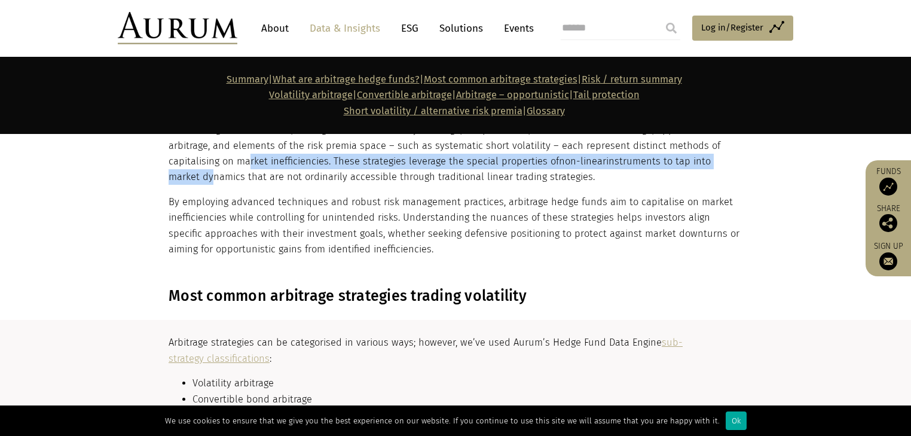
drag, startPoint x: 206, startPoint y: 182, endPoint x: 247, endPoint y: 169, distance: 42.7
click at [247, 169] on p "In the hedge fund universe, strategies such as volatility arbitrage, tail prote…" at bounding box center [454, 153] width 571 height 63
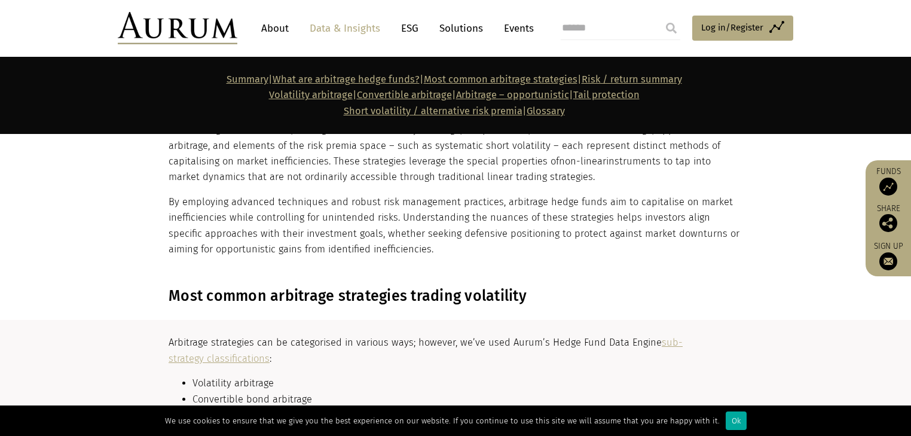
click at [281, 207] on p "By employing advanced techniques and robust risk management practices, arbitrag…" at bounding box center [454, 225] width 571 height 63
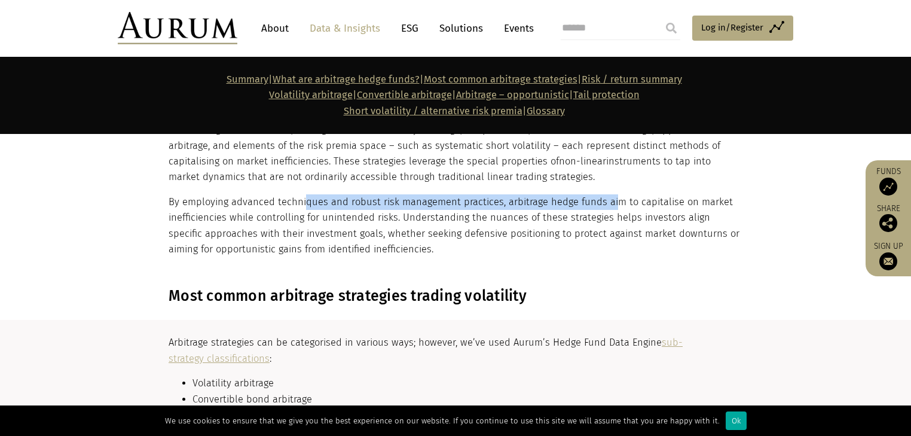
drag, startPoint x: 305, startPoint y: 203, endPoint x: 608, endPoint y: 203, distance: 303.1
click at [608, 203] on p "By employing advanced techniques and robust risk management practices, arbitrag…" at bounding box center [454, 225] width 571 height 63
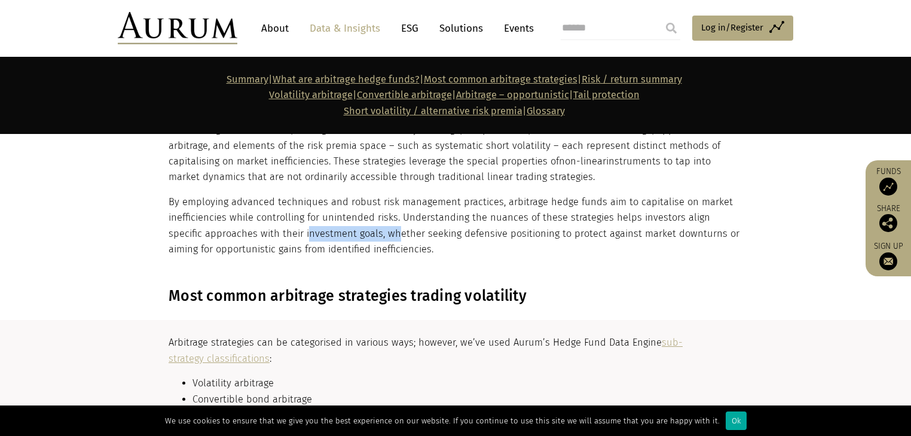
drag, startPoint x: 272, startPoint y: 230, endPoint x: 358, endPoint y: 227, distance: 86.1
click at [358, 227] on p "By employing advanced techniques and robust risk management practices, arbitrag…" at bounding box center [454, 225] width 571 height 63
click at [366, 228] on p "By employing advanced techniques and robust risk management practices, arbitrag…" at bounding box center [454, 225] width 571 height 63
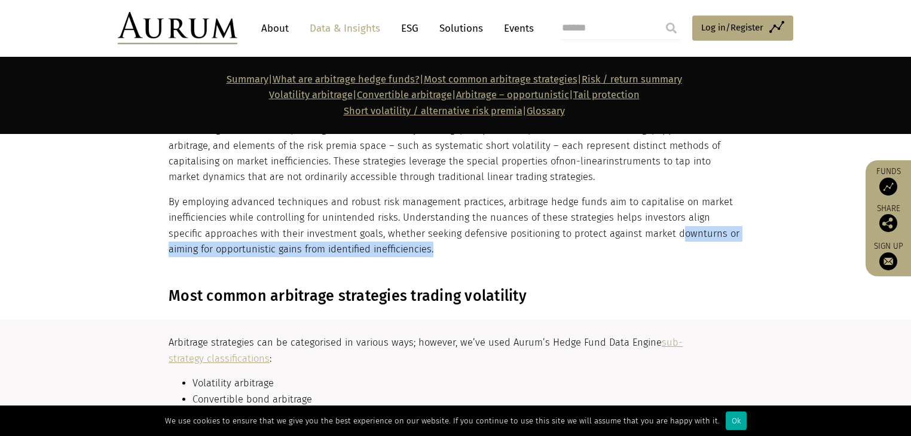
drag, startPoint x: 474, startPoint y: 242, endPoint x: 641, endPoint y: 239, distance: 166.8
click at [641, 239] on p "By employing advanced techniques and robust risk management practices, arbitrag…" at bounding box center [454, 225] width 571 height 63
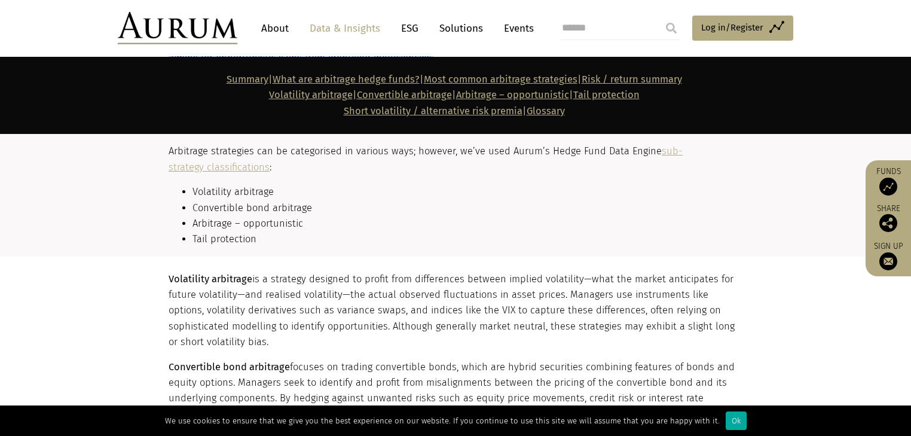
scroll to position [1219, 0]
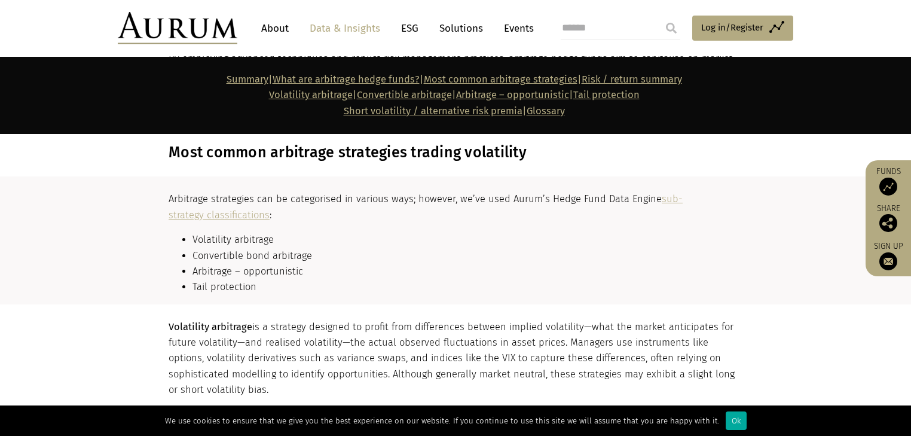
click at [269, 268] on li "Arbitrage – opportunistic" at bounding box center [465, 272] width 547 height 16
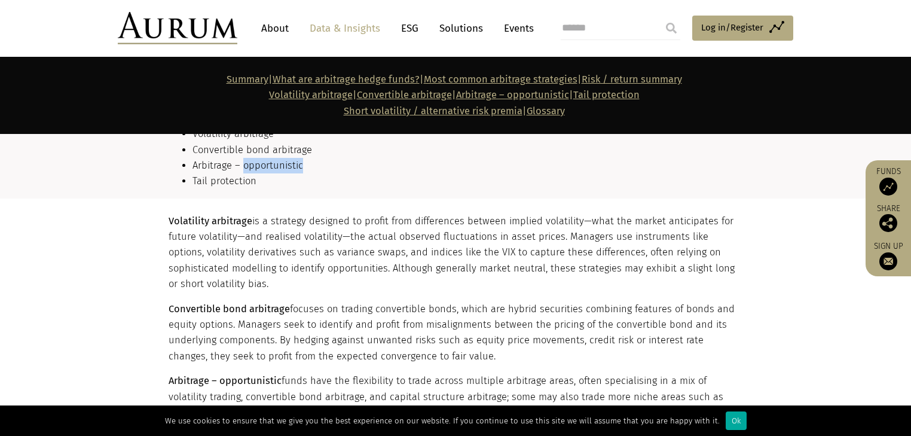
scroll to position [1363, 0]
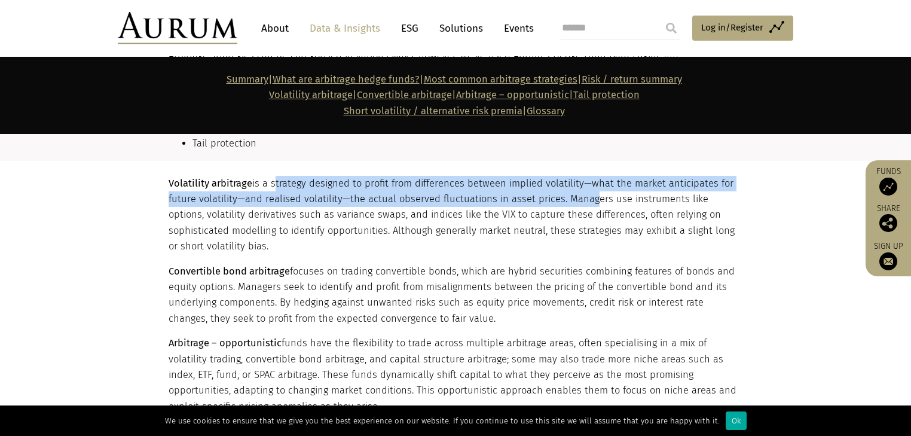
drag, startPoint x: 271, startPoint y: 189, endPoint x: 582, endPoint y: 198, distance: 311.0
click at [582, 198] on p "Volatility arbitrage is a strategy designed to profit from differences between …" at bounding box center [454, 215] width 571 height 79
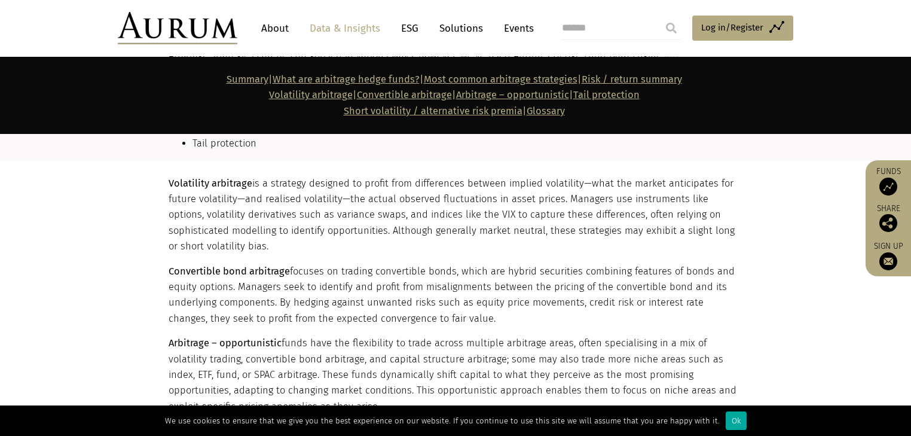
click at [565, 219] on p "Volatility arbitrage is a strategy designed to profit from differences between …" at bounding box center [454, 215] width 571 height 79
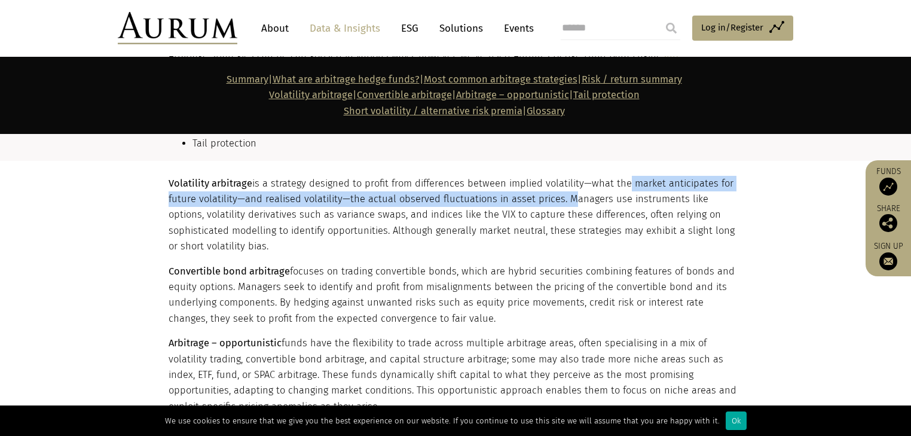
drag, startPoint x: 561, startPoint y: 201, endPoint x: 619, endPoint y: 190, distance: 59.1
click at [619, 190] on p "Volatility arbitrage is a strategy designed to profit from differences between …" at bounding box center [454, 215] width 571 height 79
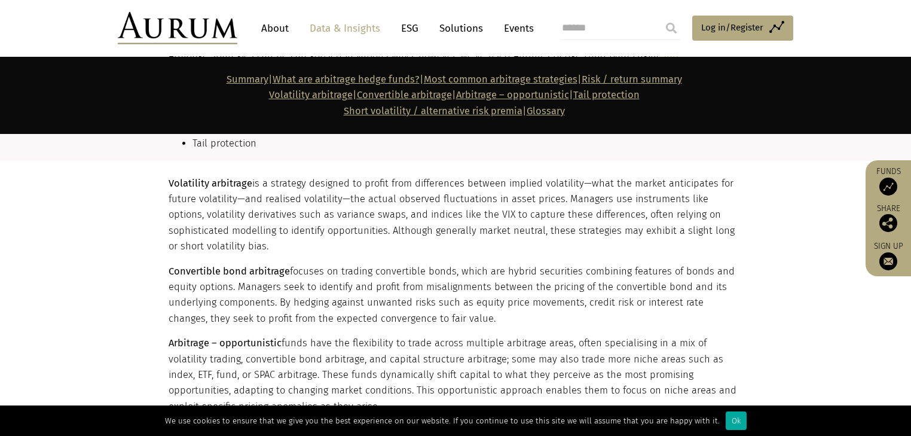
click at [586, 191] on p "Volatility arbitrage is a strategy designed to profit from differences between …" at bounding box center [454, 215] width 571 height 79
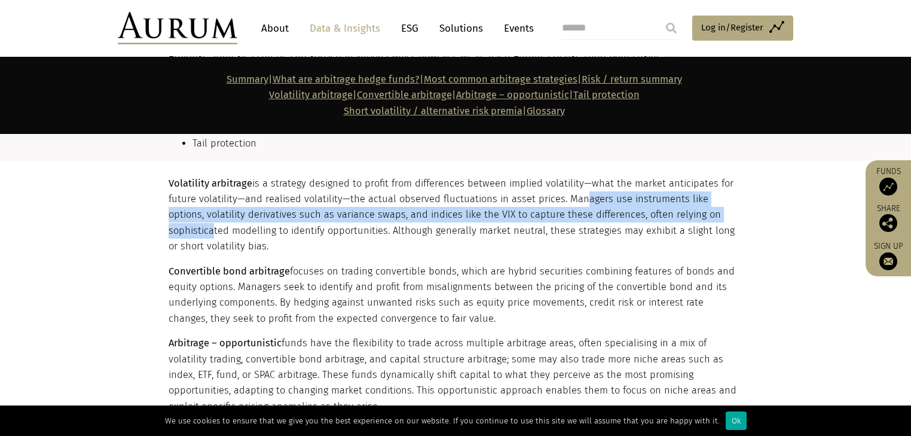
drag, startPoint x: 572, startPoint y: 197, endPoint x: 710, endPoint y: 212, distance: 138.9
click at [710, 212] on p "Volatility arbitrage is a strategy designed to profit from differences between …" at bounding box center [454, 215] width 571 height 79
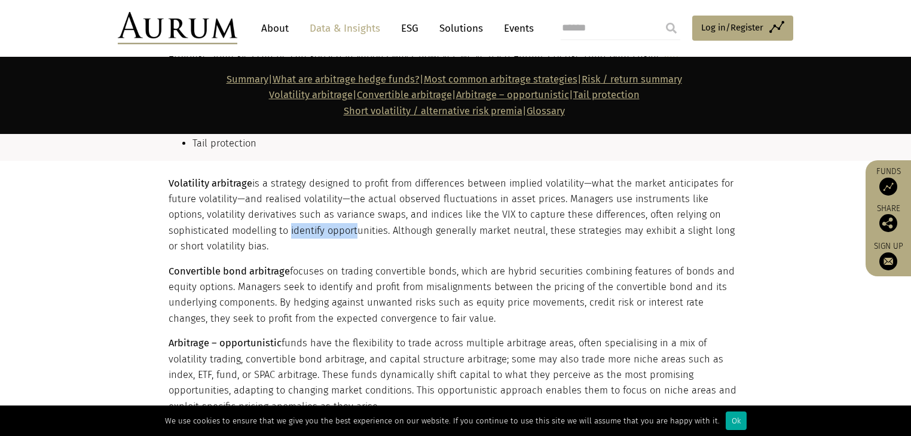
drag, startPoint x: 223, startPoint y: 230, endPoint x: 289, endPoint y: 233, distance: 65.8
click at [289, 233] on p "Volatility arbitrage is a strategy designed to profit from differences between …" at bounding box center [454, 215] width 571 height 79
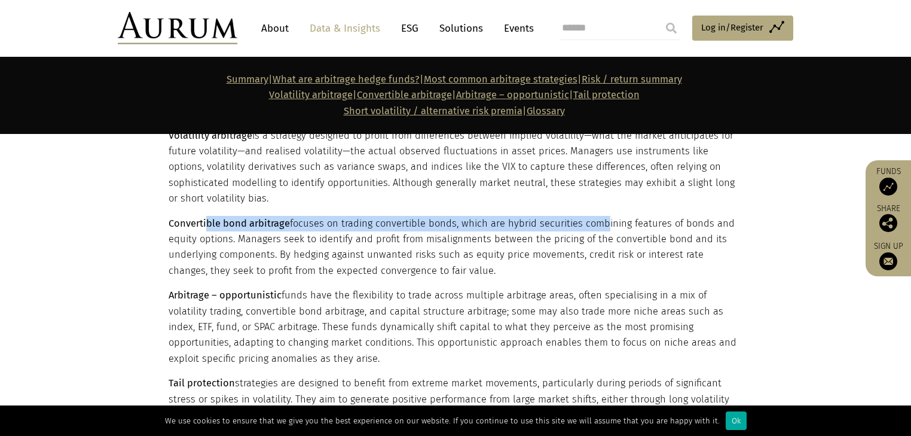
drag, startPoint x: 204, startPoint y: 224, endPoint x: 597, endPoint y: 222, distance: 392.7
click at [597, 222] on p "Convertible bond arbitrage focuses on trading convertible bonds, which are hybr…" at bounding box center [454, 247] width 571 height 63
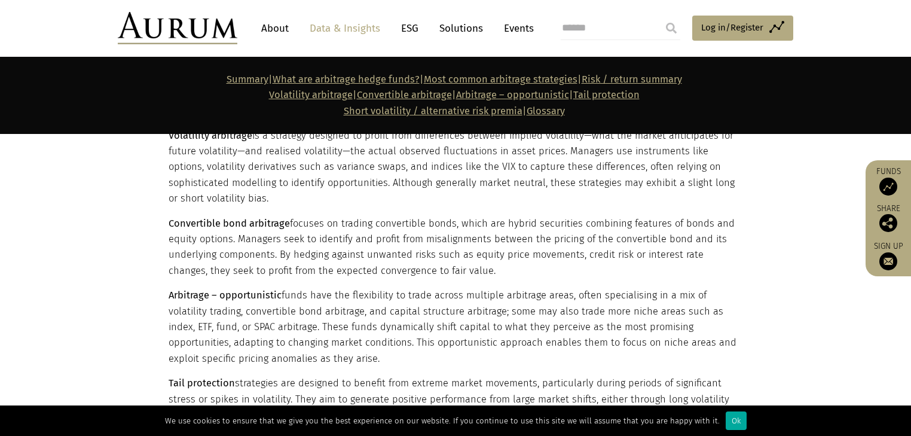
click at [607, 222] on p "Convertible bond arbitrage focuses on trading convertible bonds, which are hybr…" at bounding box center [454, 247] width 571 height 63
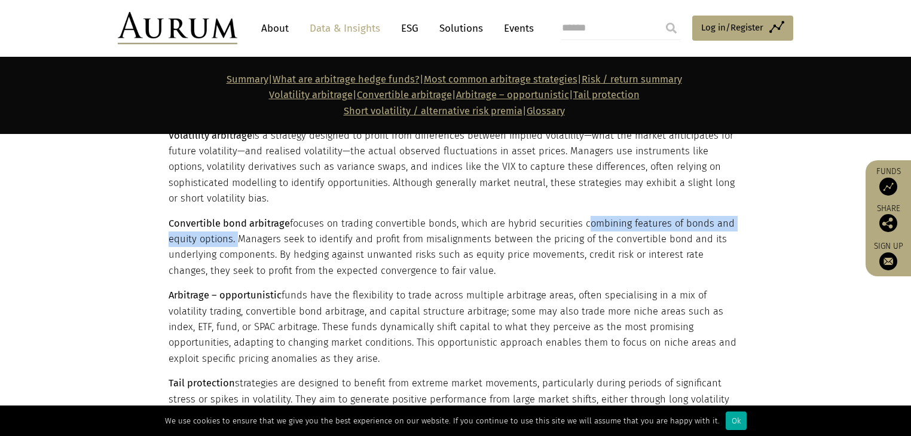
drag, startPoint x: 607, startPoint y: 222, endPoint x: 230, endPoint y: 239, distance: 378.1
click at [230, 239] on p "Convertible bond arbitrage focuses on trading convertible bonds, which are hybr…" at bounding box center [454, 247] width 571 height 63
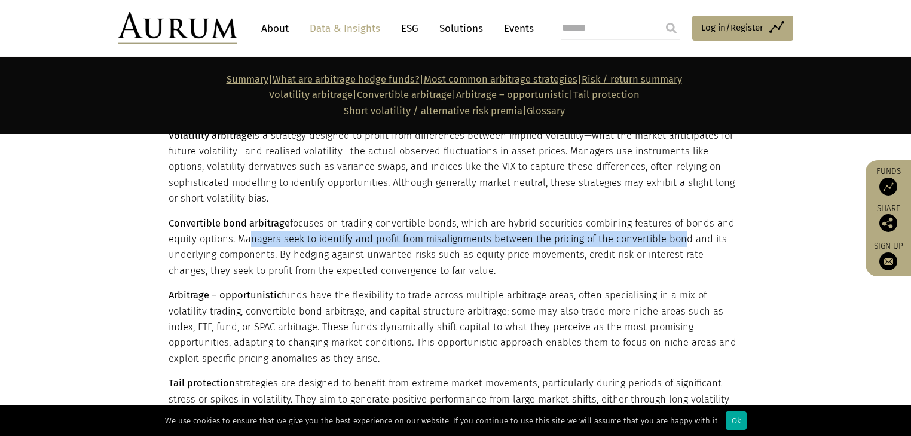
drag, startPoint x: 244, startPoint y: 236, endPoint x: 672, endPoint y: 242, distance: 427.4
click at [672, 242] on p "Convertible bond arbitrage focuses on trading convertible bonds, which are hybr…" at bounding box center [454, 247] width 571 height 63
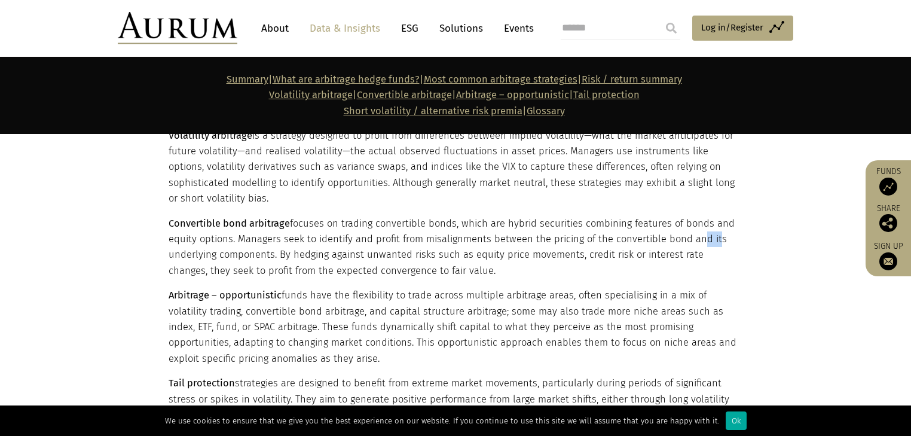
drag, startPoint x: 689, startPoint y: 241, endPoint x: 679, endPoint y: 241, distance: 9.6
click at [703, 243] on p "Convertible bond arbitrage focuses on trading convertible bonds, which are hybr…" at bounding box center [454, 247] width 571 height 63
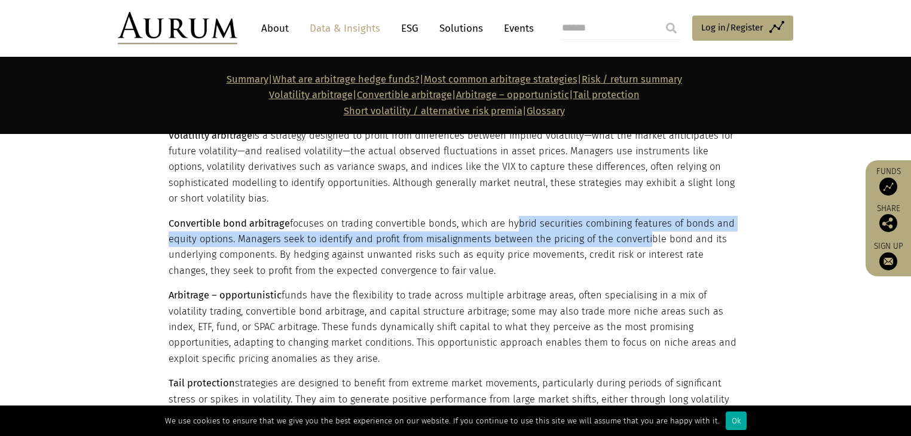
drag, startPoint x: 589, startPoint y: 237, endPoint x: 460, endPoint y: 223, distance: 129.9
click at [493, 228] on p "Convertible bond arbitrage focuses on trading convertible bonds, which are hybr…" at bounding box center [454, 247] width 571 height 63
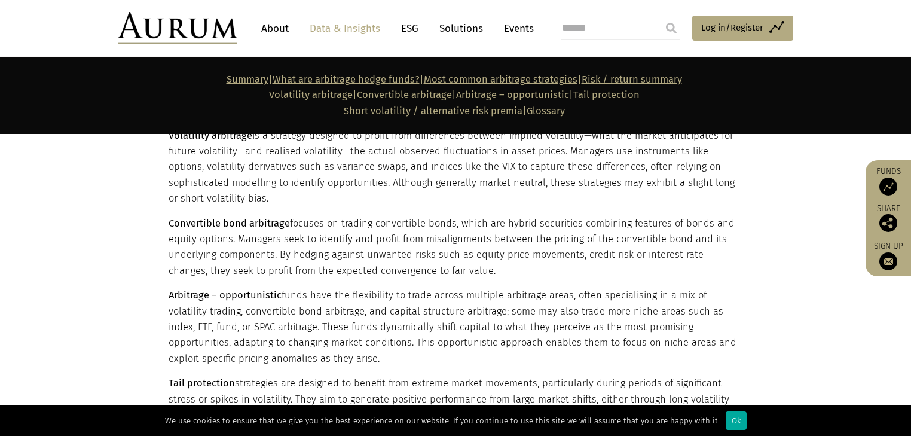
click at [210, 253] on p "Convertible bond arbitrage focuses on trading convertible bonds, which are hybr…" at bounding box center [454, 247] width 571 height 63
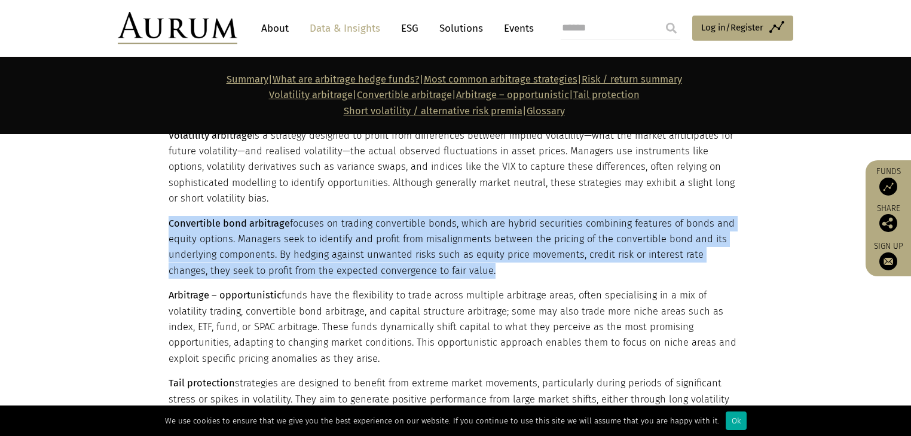
click at [210, 253] on p "Convertible bond arbitrage focuses on trading convertible bonds, which are hybr…" at bounding box center [454, 247] width 571 height 63
click at [246, 251] on p "Convertible bond arbitrage focuses on trading convertible bonds, which are hybr…" at bounding box center [454, 247] width 571 height 63
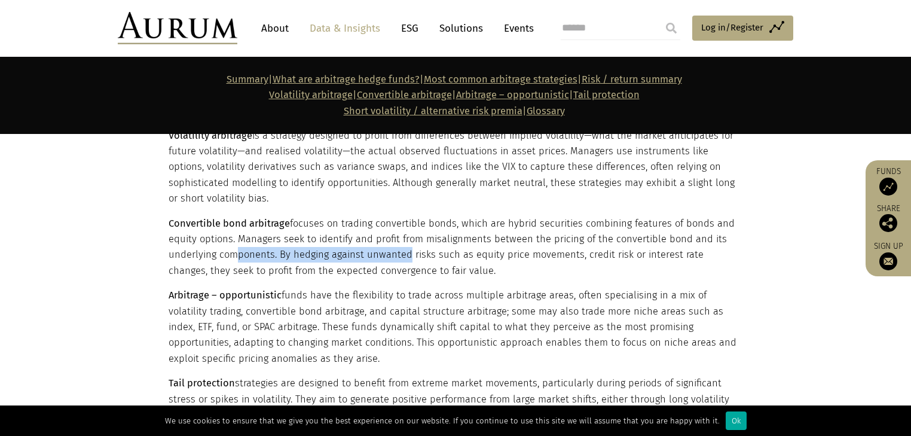
drag, startPoint x: 243, startPoint y: 255, endPoint x: 411, endPoint y: 258, distance: 168.0
click at [409, 258] on p "Convertible bond arbitrage focuses on trading convertible bonds, which are hybr…" at bounding box center [454, 247] width 571 height 63
click at [437, 256] on p "Convertible bond arbitrage focuses on trading convertible bonds, which are hybr…" at bounding box center [454, 247] width 571 height 63
drag, startPoint x: 292, startPoint y: 249, endPoint x: 461, endPoint y: 255, distance: 169.3
click at [452, 255] on p "Convertible bond arbitrage focuses on trading convertible bonds, which are hybr…" at bounding box center [454, 247] width 571 height 63
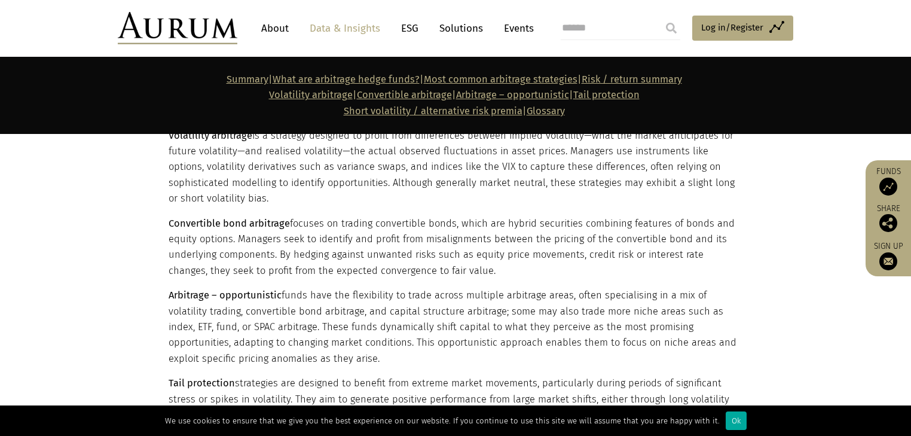
click at [461, 255] on p "Convertible bond arbitrage focuses on trading convertible bonds, which are hybr…" at bounding box center [454, 247] width 571 height 63
drag, startPoint x: 371, startPoint y: 253, endPoint x: 530, endPoint y: 258, distance: 159.1
click at [525, 258] on p "Convertible bond arbitrage focuses on trading convertible bonds, which are hybr…" at bounding box center [454, 247] width 571 height 63
click at [533, 258] on p "Convertible bond arbitrage focuses on trading convertible bonds, which are hybr…" at bounding box center [454, 247] width 571 height 63
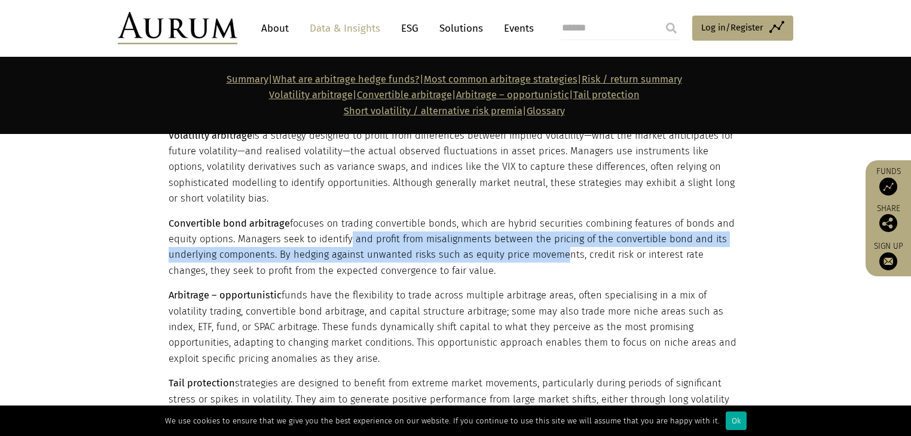
drag, startPoint x: 557, startPoint y: 255, endPoint x: 345, endPoint y: 246, distance: 212.4
click at [345, 246] on p "Convertible bond arbitrage focuses on trading convertible bonds, which are hybr…" at bounding box center [454, 247] width 571 height 63
drag, startPoint x: 306, startPoint y: 246, endPoint x: 468, endPoint y: 263, distance: 162.8
click at [464, 263] on p "Convertible bond arbitrage focuses on trading convertible bonds, which are hybr…" at bounding box center [454, 247] width 571 height 63
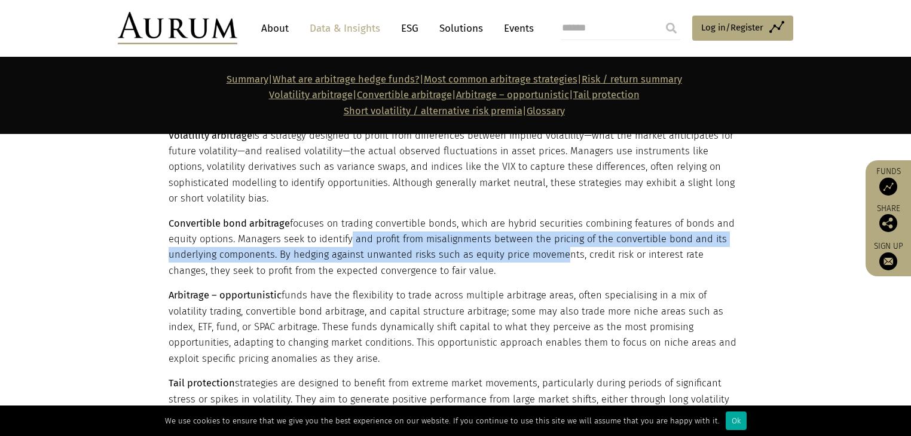
click at [496, 254] on p "Convertible bond arbitrage focuses on trading convertible bonds, which are hybr…" at bounding box center [454, 247] width 571 height 63
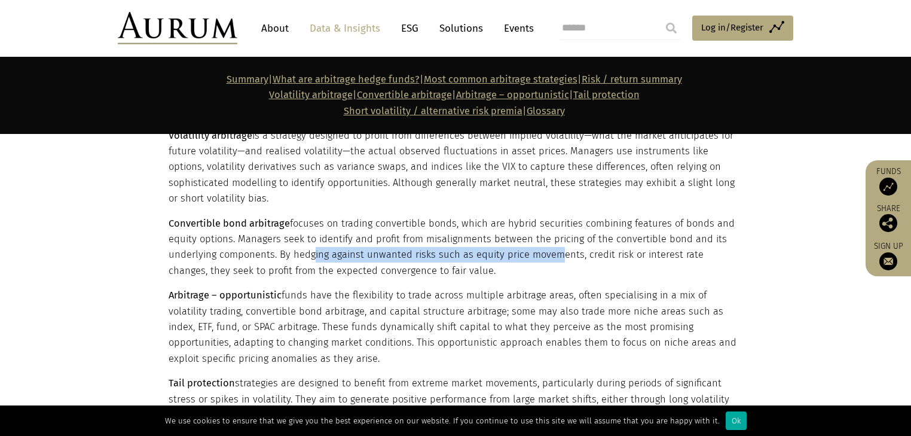
drag, startPoint x: 548, startPoint y: 253, endPoint x: 308, endPoint y: 255, distance: 240.3
click at [308, 255] on p "Convertible bond arbitrage focuses on trading convertible bonds, which are hybr…" at bounding box center [454, 247] width 571 height 63
drag, startPoint x: 308, startPoint y: 255, endPoint x: 559, endPoint y: 258, distance: 251.7
click at [559, 258] on p "Convertible bond arbitrage focuses on trading convertible bonds, which are hybr…" at bounding box center [454, 247] width 571 height 63
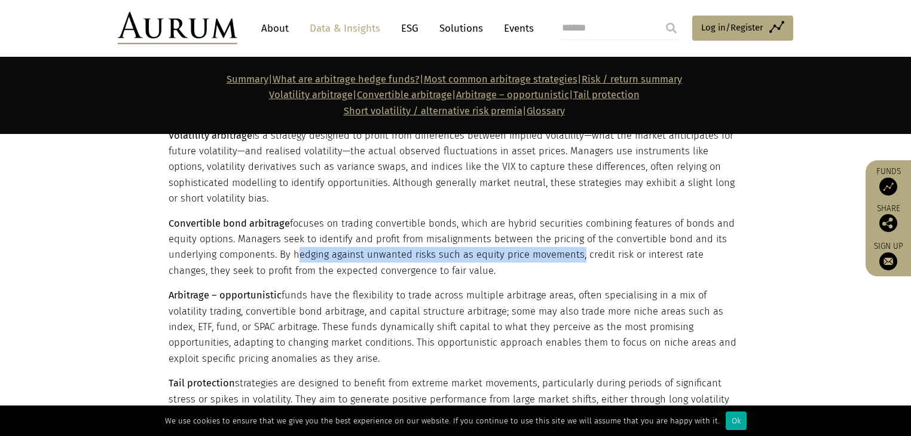
click at [554, 256] on p "Convertible bond arbitrage focuses on trading convertible bonds, which are hybr…" at bounding box center [454, 247] width 571 height 63
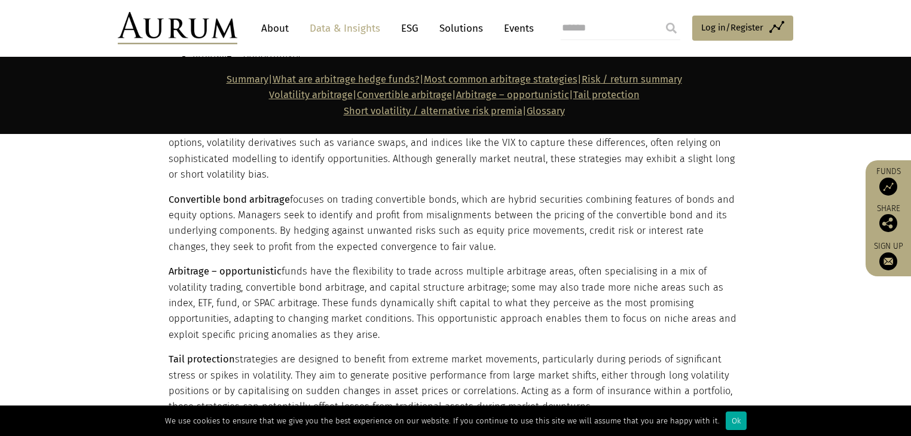
scroll to position [1458, 0]
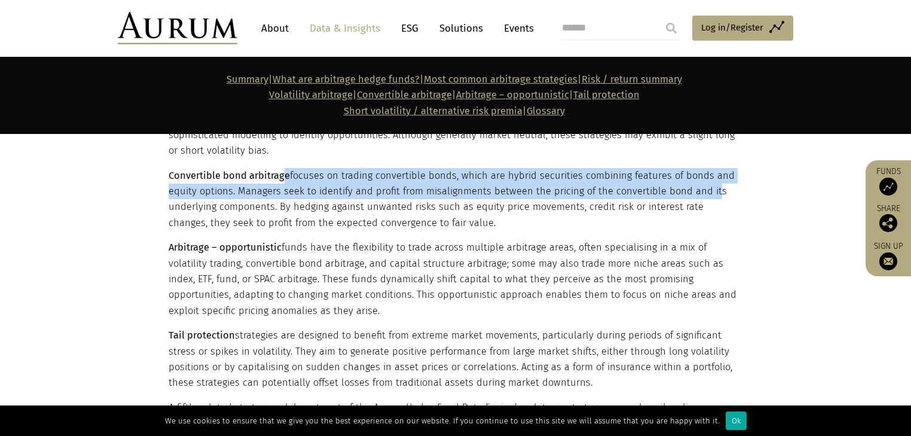
drag, startPoint x: 284, startPoint y: 177, endPoint x: 708, endPoint y: 186, distance: 423.9
click at [708, 186] on p "Convertible bond arbitrage focuses on trading convertible bonds, which are hybr…" at bounding box center [454, 199] width 571 height 63
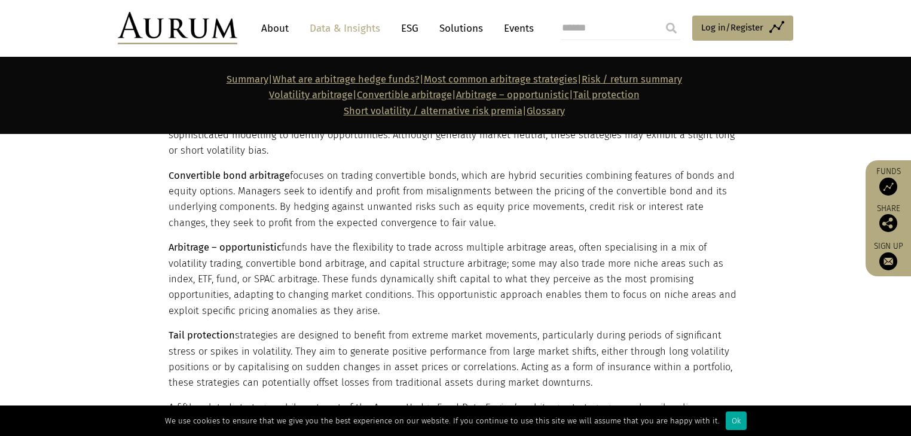
click at [182, 206] on p "Convertible bond arbitrage focuses on trading convertible bonds, which are hybr…" at bounding box center [454, 199] width 571 height 63
drag, startPoint x: 175, startPoint y: 189, endPoint x: 271, endPoint y: 191, distance: 96.3
click at [268, 191] on p "Convertible bond arbitrage focuses on trading convertible bonds, which are hybr…" at bounding box center [454, 199] width 571 height 63
click at [288, 193] on p "Convertible bond arbitrage focuses on trading convertible bonds, which are hybr…" at bounding box center [454, 199] width 571 height 63
drag, startPoint x: 264, startPoint y: 193, endPoint x: 351, endPoint y: 190, distance: 87.9
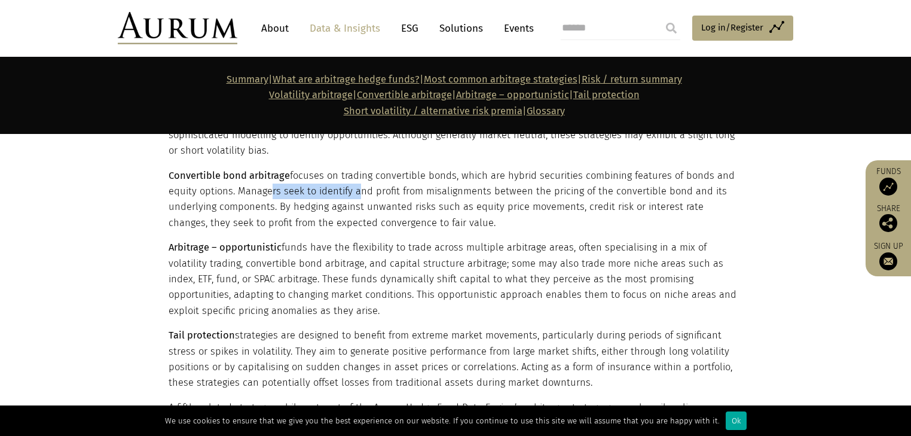
click at [351, 190] on p "Convertible bond arbitrage focuses on trading convertible bonds, which are hybr…" at bounding box center [454, 199] width 571 height 63
click at [273, 185] on p "Convertible bond arbitrage focuses on trading convertible bonds, which are hybr…" at bounding box center [454, 199] width 571 height 63
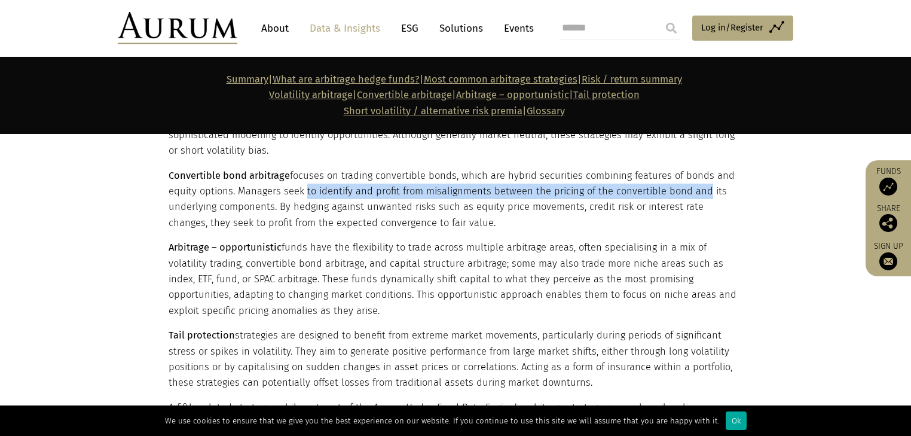
drag, startPoint x: 300, startPoint y: 190, endPoint x: 698, endPoint y: 199, distance: 398.2
click at [698, 199] on p "Convertible bond arbitrage focuses on trading convertible bonds, which are hybr…" at bounding box center [454, 199] width 571 height 63
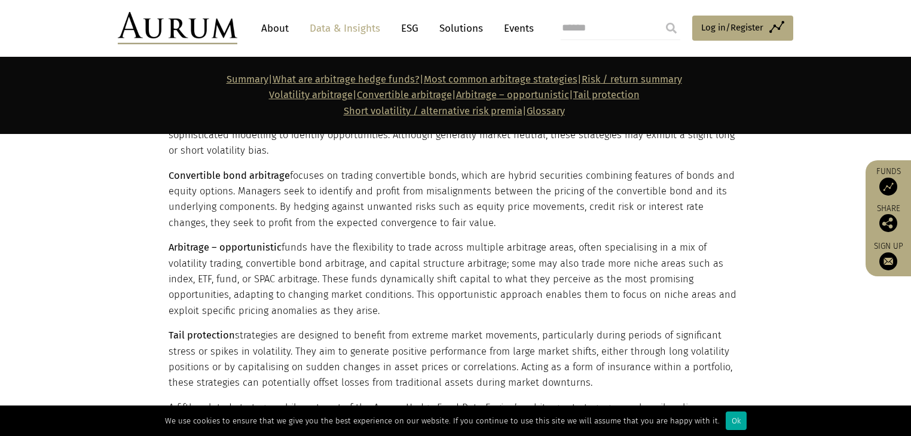
click at [436, 205] on p "Convertible bond arbitrage focuses on trading convertible bonds, which are hybr…" at bounding box center [454, 199] width 571 height 63
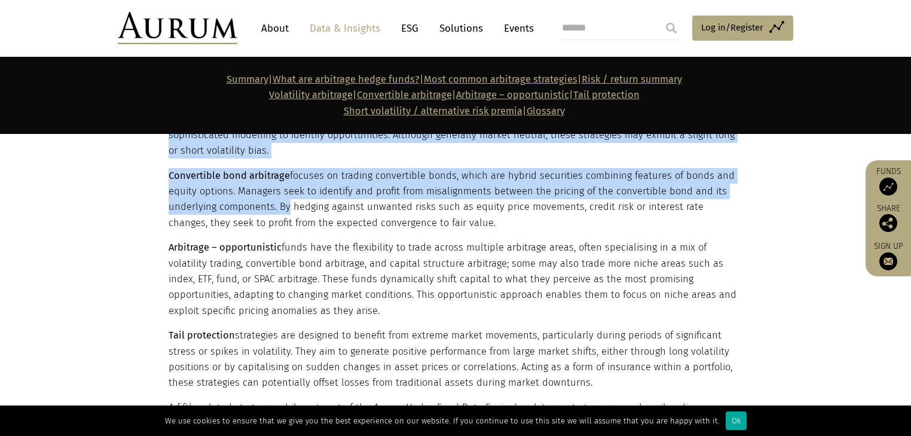
drag, startPoint x: 145, startPoint y: 207, endPoint x: 294, endPoint y: 209, distance: 149.4
click at [294, 209] on section "Volatility arbitrage is a strategy designed to profit from differences between …" at bounding box center [455, 362] width 911 height 595
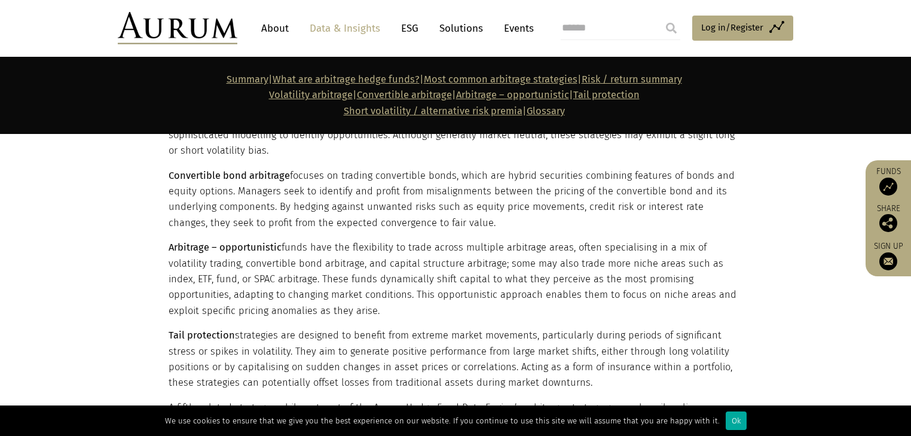
click at [301, 209] on p "Convertible bond arbitrage focuses on trading convertible bonds, which are hybr…" at bounding box center [454, 199] width 571 height 63
drag, startPoint x: 301, startPoint y: 209, endPoint x: 421, endPoint y: 208, distance: 119.5
click at [421, 208] on p "Convertible bond arbitrage focuses on trading convertible bonds, which are hybr…" at bounding box center [454, 199] width 571 height 63
click at [438, 212] on p "Convertible bond arbitrage focuses on trading convertible bonds, which are hybr…" at bounding box center [454, 199] width 571 height 63
drag, startPoint x: 250, startPoint y: 249, endPoint x: 325, endPoint y: 249, distance: 74.7
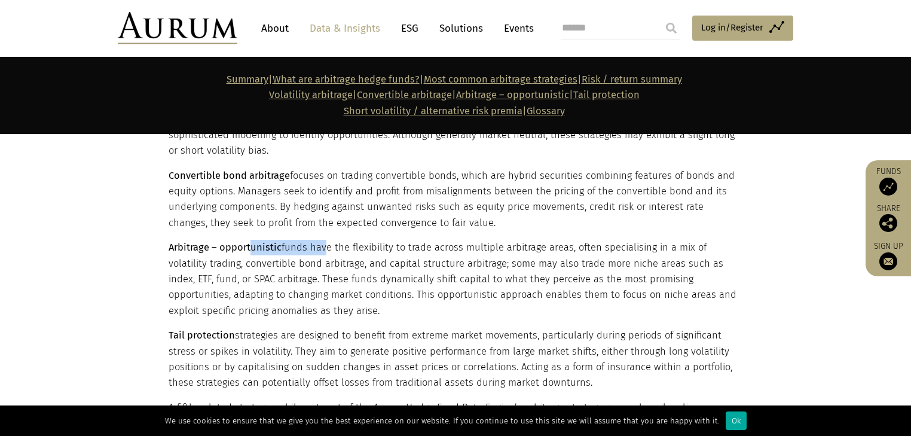
click at [323, 249] on p "Arbitrage – opportunistic funds have the flexibility to trade across multiple a…" at bounding box center [454, 279] width 571 height 79
drag, startPoint x: 343, startPoint y: 249, endPoint x: 451, endPoint y: 248, distance: 108.2
click at [451, 248] on p "Arbitrage – opportunistic funds have the flexibility to trade across multiple a…" at bounding box center [454, 279] width 571 height 79
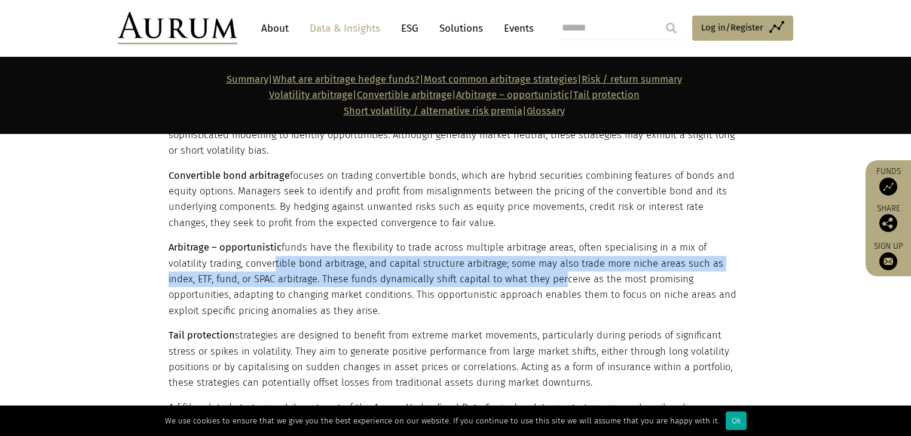
drag, startPoint x: 231, startPoint y: 266, endPoint x: 507, endPoint y: 274, distance: 276.3
click at [507, 274] on p "Arbitrage – opportunistic funds have the flexibility to trade across multiple a…" at bounding box center [454, 279] width 571 height 79
click at [481, 267] on p "Arbitrage – opportunistic funds have the flexibility to trade across multiple a…" at bounding box center [454, 279] width 571 height 79
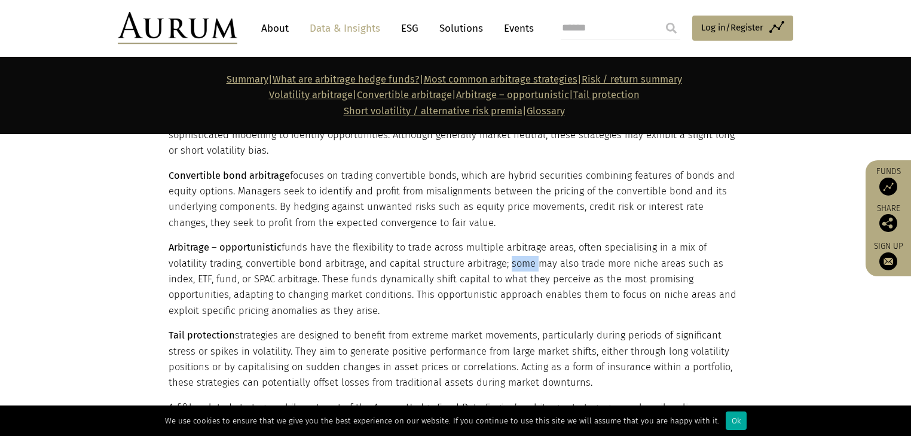
drag, startPoint x: 461, startPoint y: 266, endPoint x: 487, endPoint y: 266, distance: 25.7
click at [487, 266] on p "Arbitrage – opportunistic funds have the flexibility to trade across multiple a…" at bounding box center [454, 279] width 571 height 79
drag, startPoint x: 228, startPoint y: 262, endPoint x: 311, endPoint y: 263, distance: 82.5
click at [311, 263] on p "Arbitrage – opportunistic funds have the flexibility to trade across multiple a…" at bounding box center [454, 279] width 571 height 79
drag, startPoint x: 345, startPoint y: 264, endPoint x: 452, endPoint y: 265, distance: 106.4
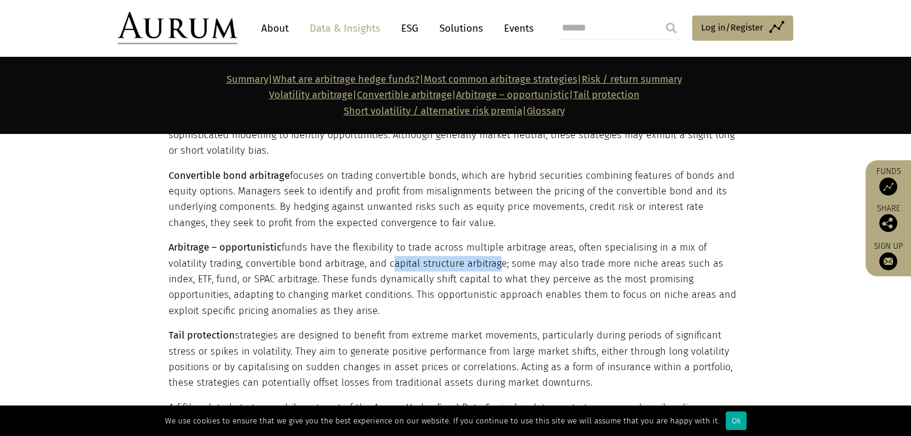
click at [452, 265] on p "Arbitrage – opportunistic funds have the flexibility to trade across multiple a…" at bounding box center [454, 279] width 571 height 79
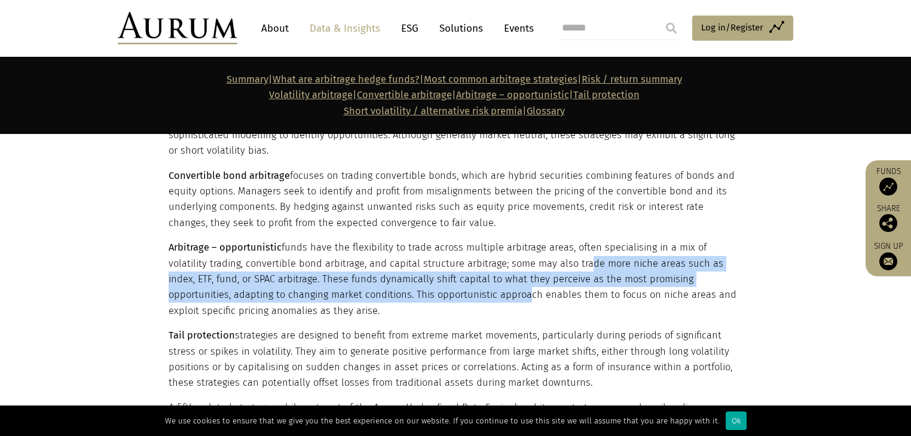
drag, startPoint x: 540, startPoint y: 267, endPoint x: 461, endPoint y: 291, distance: 82.8
click at [457, 289] on p "Arbitrage – opportunistic funds have the flexibility to trade across multiple a…" at bounding box center [454, 279] width 571 height 79
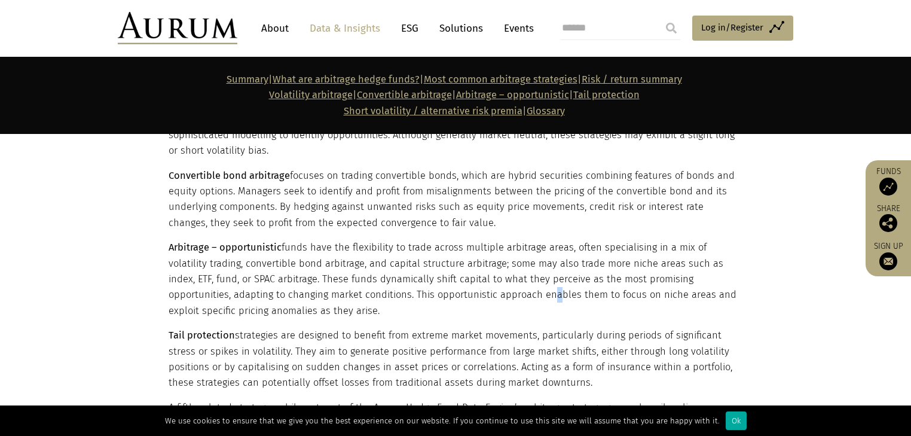
click at [484, 290] on p "Arbitrage – opportunistic funds have the flexibility to trade across multiple a…" at bounding box center [454, 279] width 571 height 79
click at [529, 283] on p "Arbitrage – opportunistic funds have the flexibility to trade across multiple a…" at bounding box center [454, 279] width 571 height 79
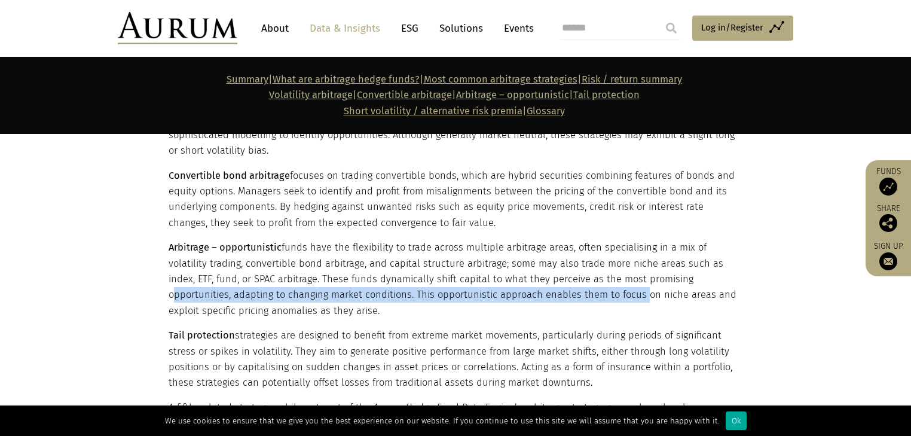
drag, startPoint x: 573, startPoint y: 289, endPoint x: 638, endPoint y: 280, distance: 66.3
click at [638, 280] on p "Arbitrage – opportunistic funds have the flexibility to trade across multiple a…" at bounding box center [454, 279] width 571 height 79
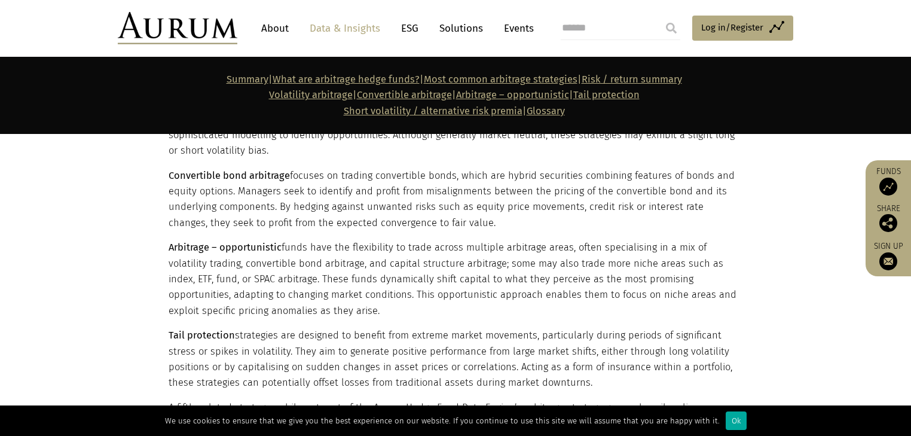
click at [603, 274] on p "Arbitrage – opportunistic funds have the flexibility to trade across multiple a…" at bounding box center [454, 279] width 571 height 79
click at [579, 278] on p "Arbitrage – opportunistic funds have the flexibility to trade across multiple a…" at bounding box center [454, 279] width 571 height 79
drag, startPoint x: 356, startPoint y: 299, endPoint x: 554, endPoint y: 305, distance: 197.3
click at [554, 305] on p "Arbitrage – opportunistic funds have the flexibility to trade across multiple a…" at bounding box center [454, 279] width 571 height 79
click at [344, 313] on p "Arbitrage – opportunistic funds have the flexibility to trade across multiple a…" at bounding box center [454, 279] width 571 height 79
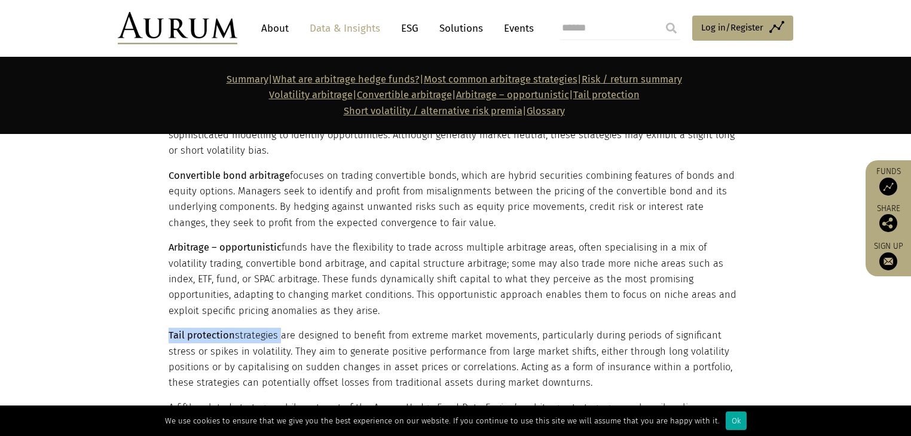
drag, startPoint x: 170, startPoint y: 334, endPoint x: 281, endPoint y: 337, distance: 110.6
click at [281, 337] on p "Tail protection strategies are designed to benefit from extreme market movement…" at bounding box center [454, 359] width 571 height 63
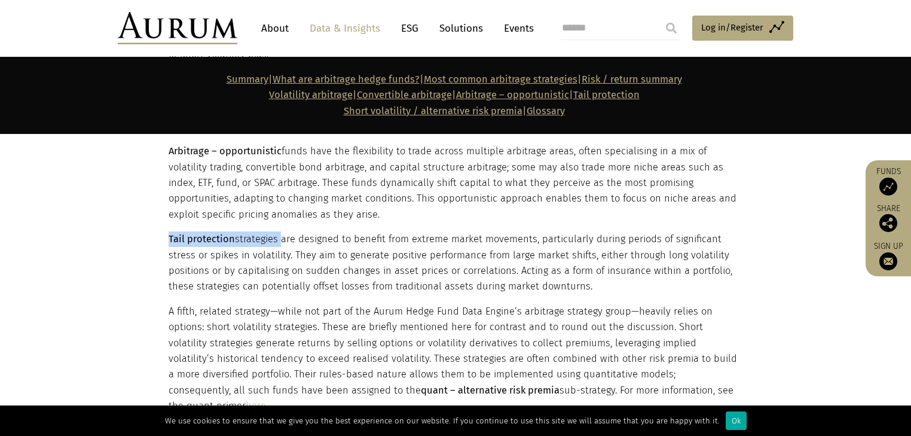
scroll to position [1602, 0]
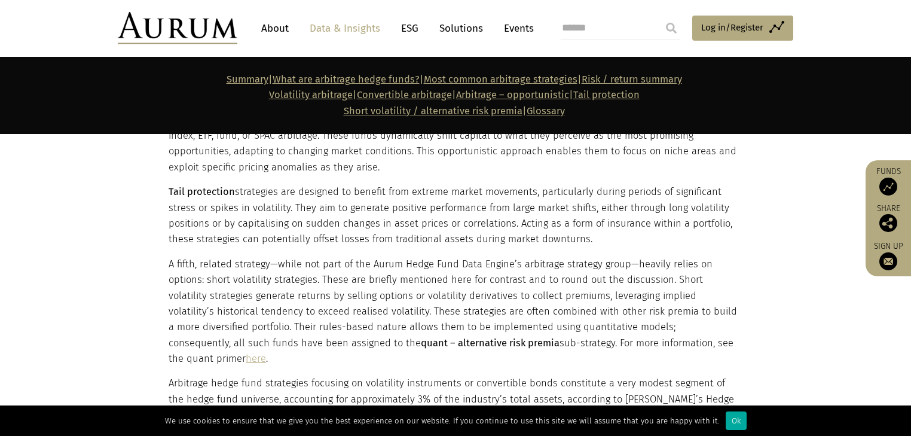
click at [312, 269] on p "A fifth, related strategy—while not part of the Aurum Hedge Fund Data Engine’s …" at bounding box center [454, 311] width 571 height 111
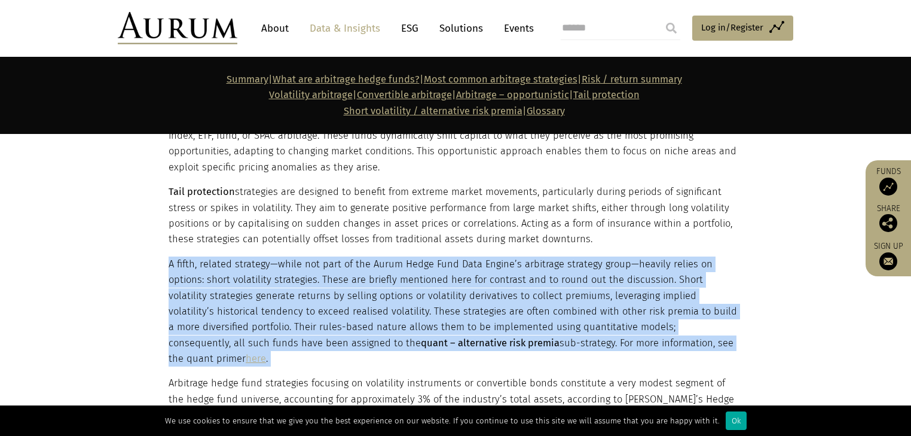
click at [312, 269] on p "A fifth, related strategy—while not part of the Aurum Hedge Fund Data Engine’s …" at bounding box center [454, 311] width 571 height 111
click at [312, 270] on p "A fifth, related strategy—while not part of the Aurum Hedge Fund Data Engine’s …" at bounding box center [454, 311] width 571 height 111
click at [305, 293] on p "A fifth, related strategy—while not part of the Aurum Hedge Fund Data Engine’s …" at bounding box center [454, 311] width 571 height 111
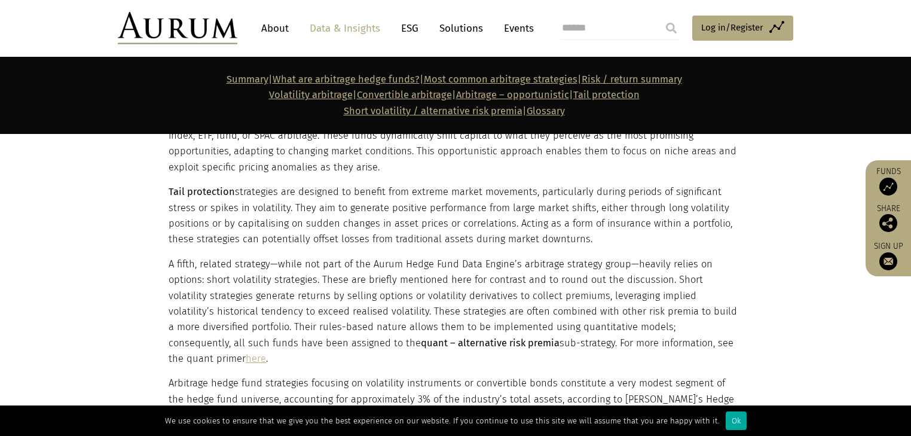
click at [183, 271] on p "A fifth, related strategy—while not part of the Aurum Hedge Fund Data Engine’s …" at bounding box center [454, 311] width 571 height 111
click at [186, 266] on p "A fifth, related strategy—while not part of the Aurum Hedge Fund Data Engine’s …" at bounding box center [454, 311] width 571 height 111
click at [227, 266] on p "A fifth, related strategy—while not part of the Aurum Hedge Fund Data Engine’s …" at bounding box center [454, 311] width 571 height 111
click at [224, 263] on p "A fifth, related strategy—while not part of the Aurum Hedge Fund Data Engine’s …" at bounding box center [454, 311] width 571 height 111
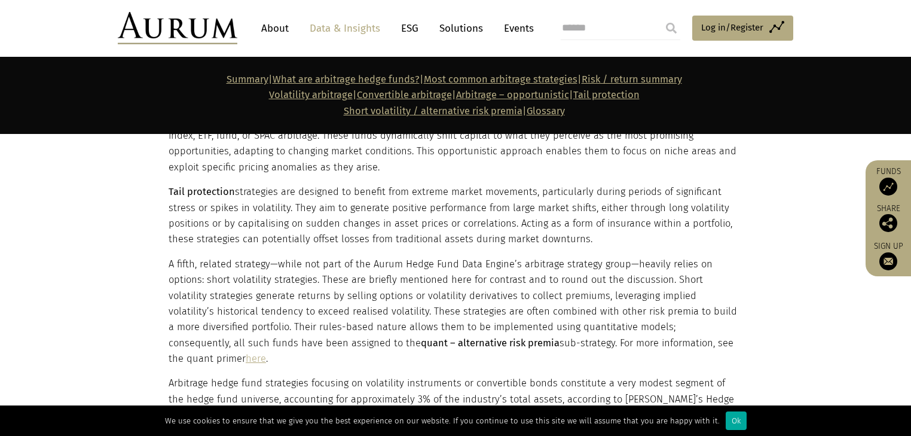
click at [291, 244] on div "Volatility arbitrage is a strategy designed to profit from differences between …" at bounding box center [454, 219] width 571 height 565
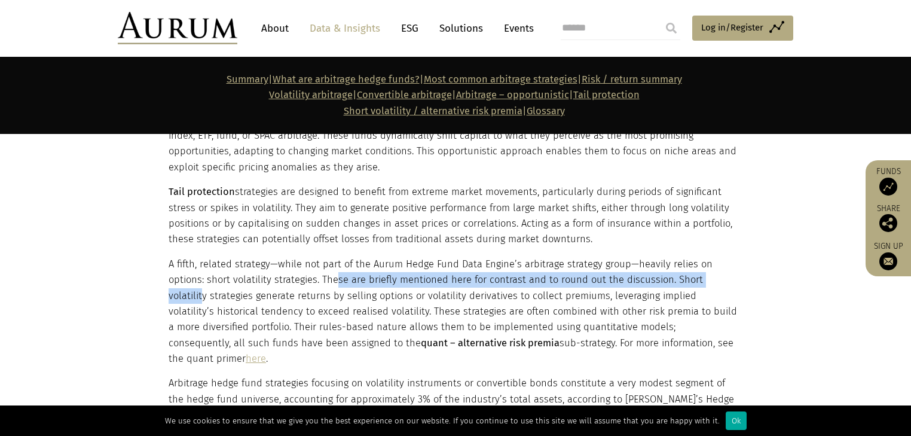
drag, startPoint x: 297, startPoint y: 273, endPoint x: 690, endPoint y: 277, distance: 393.3
click at [690, 277] on p "A fifth, related strategy—while not part of the Aurum Hedge Fund Data Engine’s …" at bounding box center [454, 311] width 571 height 111
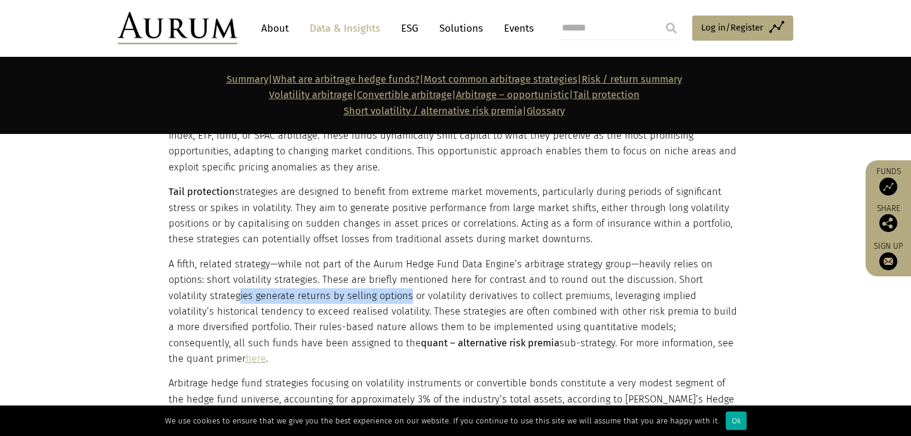
drag, startPoint x: 198, startPoint y: 294, endPoint x: 368, endPoint y: 296, distance: 170.4
click at [368, 296] on p "A fifth, related strategy—while not part of the Aurum Hedge Fund Data Engine’s …" at bounding box center [454, 311] width 571 height 111
click at [354, 299] on p "A fifth, related strategy—while not part of the Aurum Hedge Fund Data Engine’s …" at bounding box center [454, 311] width 571 height 111
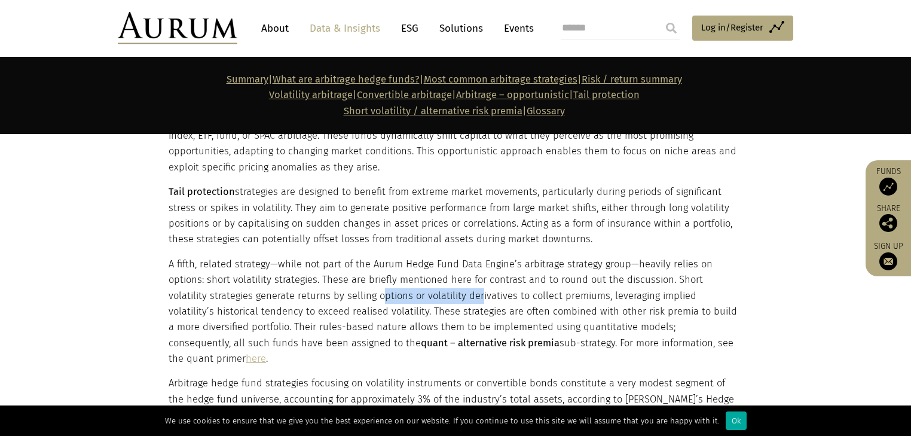
drag, startPoint x: 337, startPoint y: 295, endPoint x: 442, endPoint y: 292, distance: 105.3
click at [442, 292] on p "A fifth, related strategy—while not part of the Aurum Hedge Fund Data Engine’s …" at bounding box center [454, 311] width 571 height 111
click at [405, 292] on p "A fifth, related strategy—while not part of the Aurum Hedge Fund Data Engine’s …" at bounding box center [454, 311] width 571 height 111
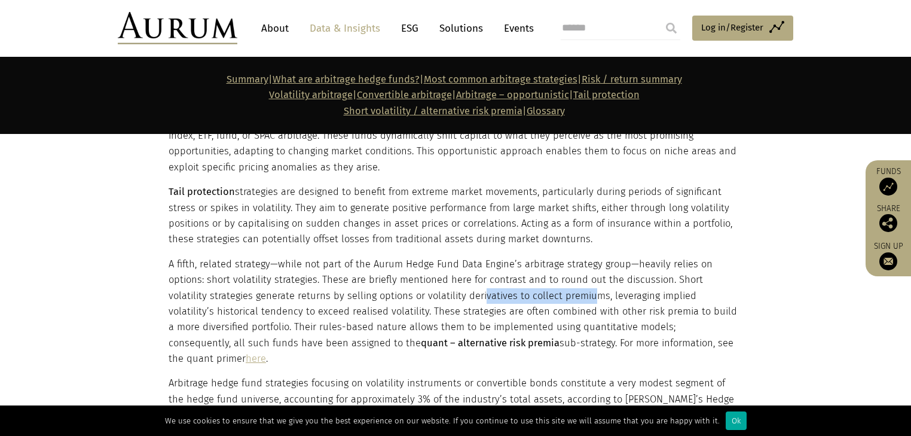
drag, startPoint x: 442, startPoint y: 300, endPoint x: 575, endPoint y: 292, distance: 133.0
click at [564, 292] on p "A fifth, related strategy—while not part of the Aurum Hedge Fund Data Engine’s …" at bounding box center [454, 311] width 571 height 111
click at [514, 289] on p "A fifth, related strategy—while not part of the Aurum Hedge Fund Data Engine’s …" at bounding box center [454, 311] width 571 height 111
drag, startPoint x: 509, startPoint y: 299, endPoint x: 653, endPoint y: 296, distance: 143.5
click at [652, 296] on p "A fifth, related strategy—while not part of the Aurum Hedge Fund Data Engine’s …" at bounding box center [454, 311] width 571 height 111
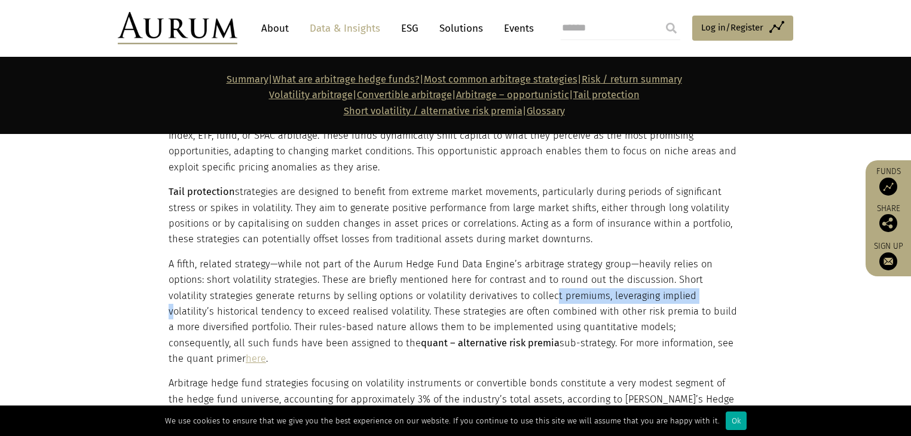
drag, startPoint x: 588, startPoint y: 301, endPoint x: 502, endPoint y: 313, distance: 86.8
click at [586, 302] on p "A fifth, related strategy—while not part of the Aurum Hedge Fund Data Engine’s …" at bounding box center [454, 311] width 571 height 111
click at [424, 310] on p "A fifth, related strategy—while not part of the Aurum Hedge Fund Data Engine’s …" at bounding box center [454, 311] width 571 height 111
drag, startPoint x: 344, startPoint y: 310, endPoint x: 293, endPoint y: 311, distance: 50.8
click at [293, 311] on p "A fifth, related strategy—while not part of the Aurum Hedge Fund Data Engine’s …" at bounding box center [454, 311] width 571 height 111
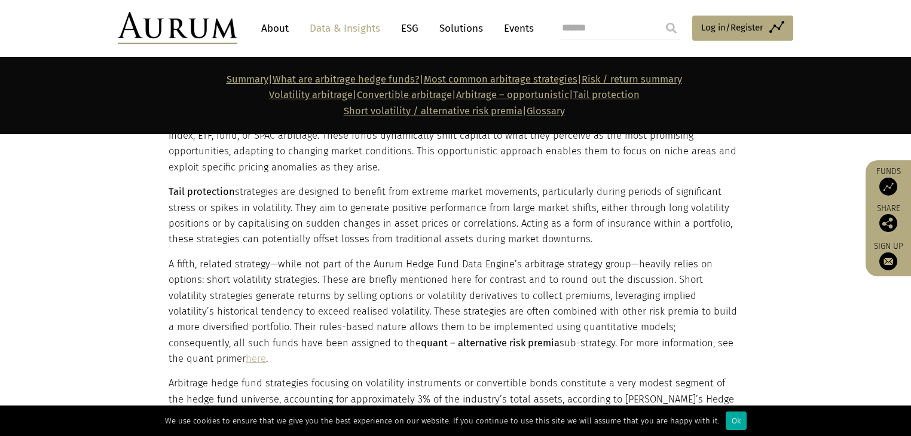
click at [249, 331] on p "A fifth, related strategy—while not part of the Aurum Hedge Fund Data Engine’s …" at bounding box center [454, 311] width 571 height 111
drag, startPoint x: 231, startPoint y: 330, endPoint x: 374, endPoint y: 326, distance: 142.3
click at [374, 326] on p "A fifth, related strategy—while not part of the Aurum Hedge Fund Data Engine’s …" at bounding box center [454, 311] width 571 height 111
click at [338, 328] on p "A fifth, related strategy—while not part of the Aurum Hedge Fund Data Engine’s …" at bounding box center [454, 311] width 571 height 111
drag, startPoint x: 304, startPoint y: 329, endPoint x: 468, endPoint y: 329, distance: 164.4
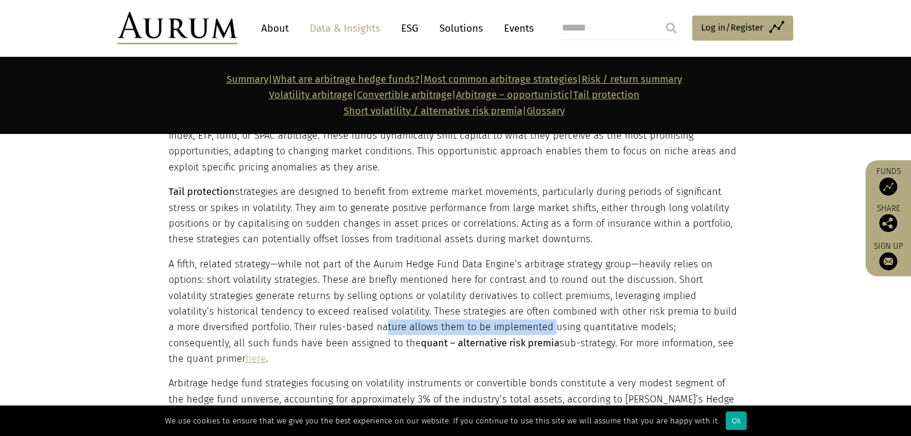
click at [468, 329] on p "A fifth, related strategy—while not part of the Aurum Hedge Fund Data Engine’s …" at bounding box center [454, 311] width 571 height 111
click at [421, 329] on p "A fifth, related strategy—while not part of the Aurum Hedge Fund Data Engine’s …" at bounding box center [454, 311] width 571 height 111
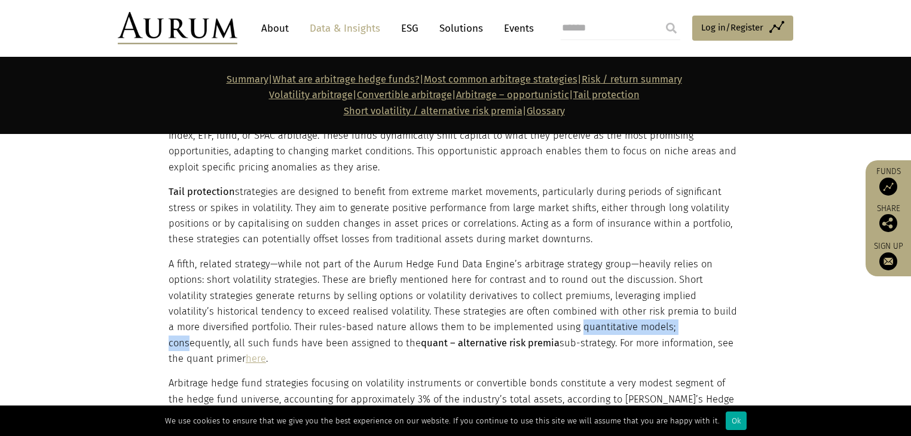
drag, startPoint x: 494, startPoint y: 330, endPoint x: 604, endPoint y: 323, distance: 110.8
click at [604, 323] on p "A fifth, related strategy—while not part of the Aurum Hedge Fund Data Engine’s …" at bounding box center [454, 311] width 571 height 111
click at [587, 325] on p "A fifth, related strategy—while not part of the Aurum Hedge Fund Data Engine’s …" at bounding box center [454, 311] width 571 height 111
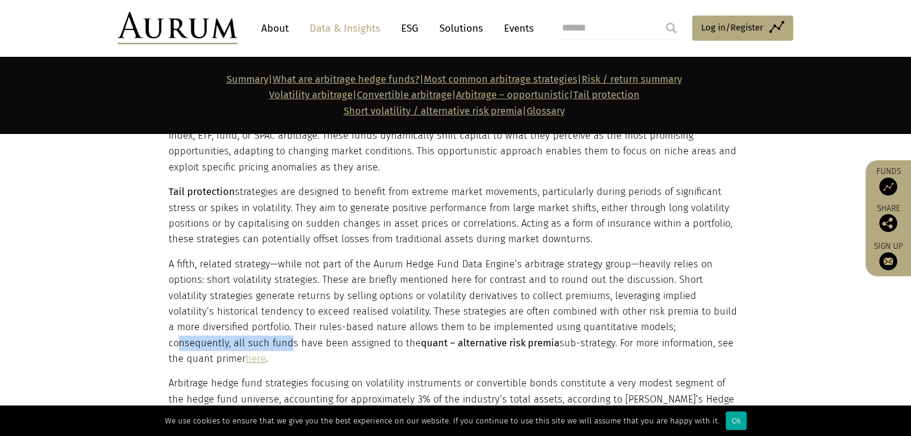
drag, startPoint x: 593, startPoint y: 325, endPoint x: 707, endPoint y: 323, distance: 114.2
click at [707, 323] on p "A fifth, related strategy—while not part of the Aurum Hedge Fund Data Engine’s …" at bounding box center [454, 311] width 571 height 111
click at [527, 339] on p "A fifth, related strategy—while not part of the Aurum Hedge Fund Data Engine’s …" at bounding box center [454, 311] width 571 height 111
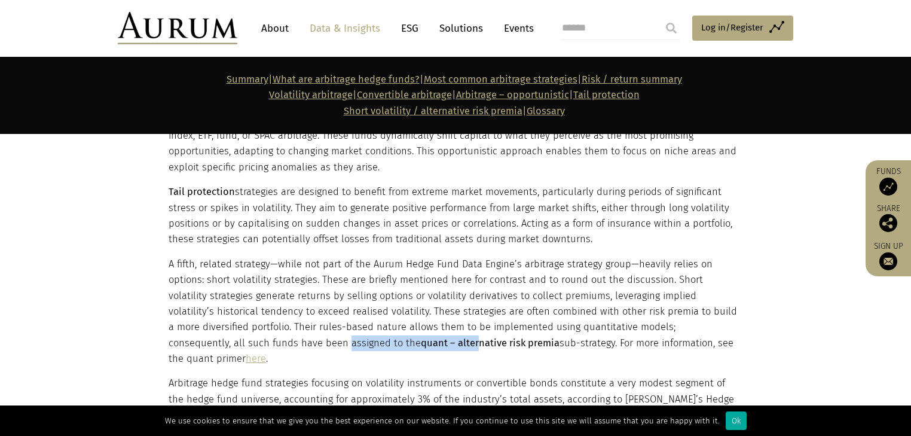
drag, startPoint x: 254, startPoint y: 340, endPoint x: 325, endPoint y: 336, distance: 71.3
click at [325, 336] on p "A fifth, related strategy—while not part of the Aurum Hedge Fund Data Engine’s …" at bounding box center [454, 311] width 571 height 111
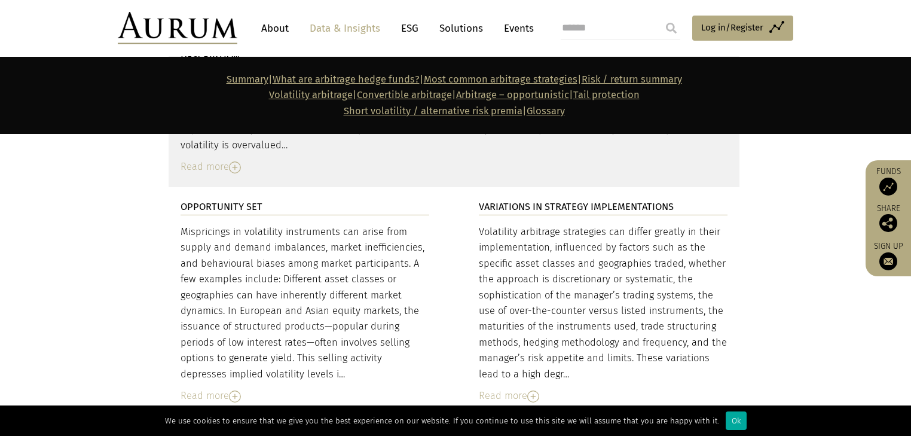
scroll to position [2367, 0]
